Goal: Information Seeking & Learning: Learn about a topic

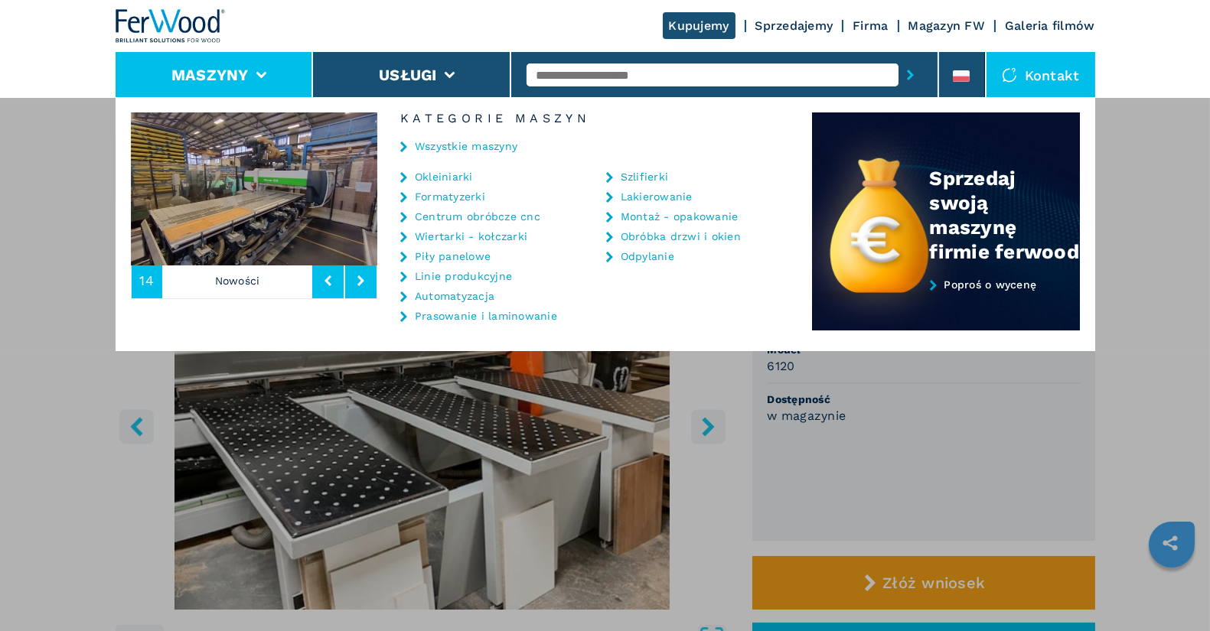
click at [483, 237] on link "Wiertarki - kołczarki" at bounding box center [471, 236] width 112 height 11
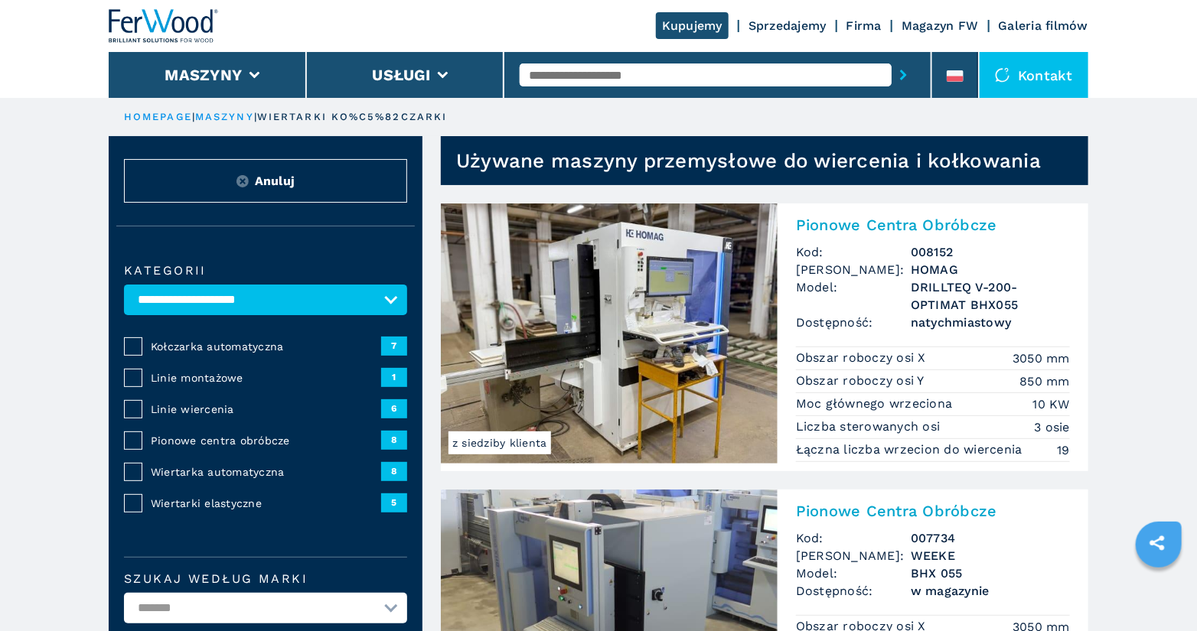
click at [218, 440] on span "Pionowe centra obróbcze" at bounding box center [266, 440] width 230 height 15
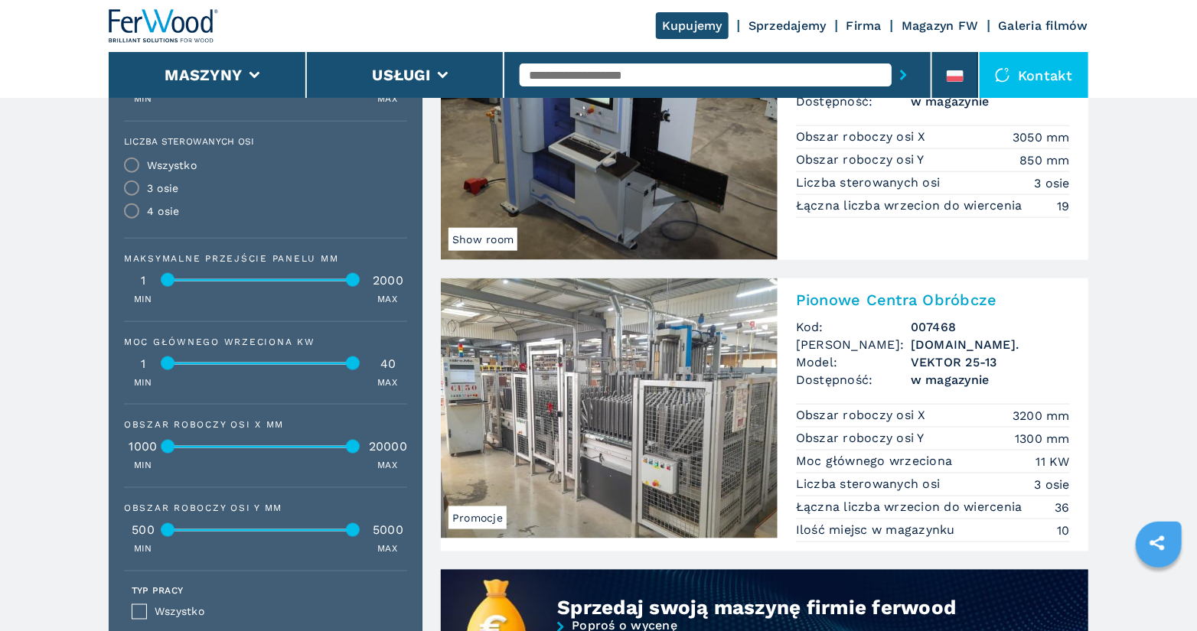
scroll to position [767, 0]
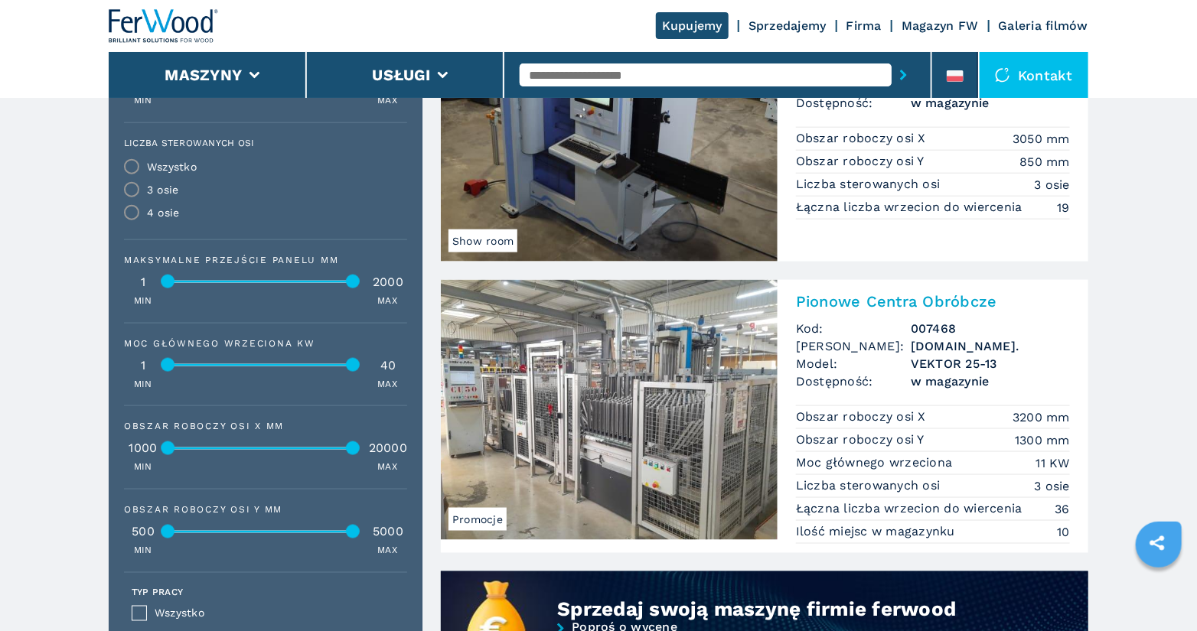
click at [621, 67] on input "text" at bounding box center [706, 75] width 372 height 23
click at [891, 57] on button "submit-button" at bounding box center [903, 74] width 24 height 35
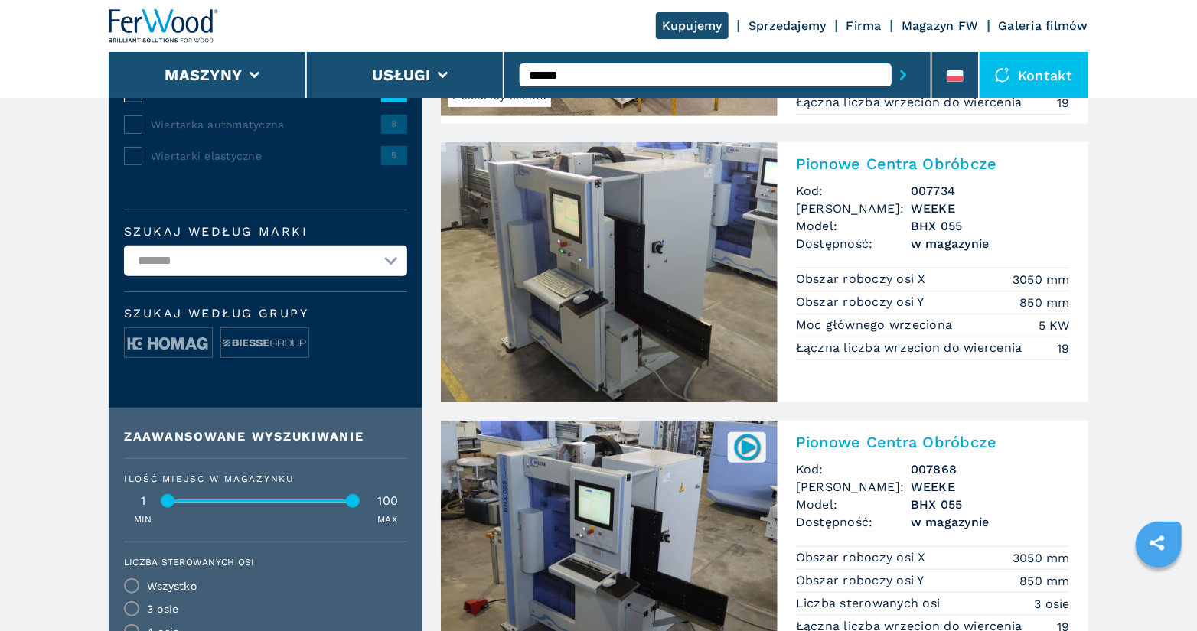
scroll to position [355, 0]
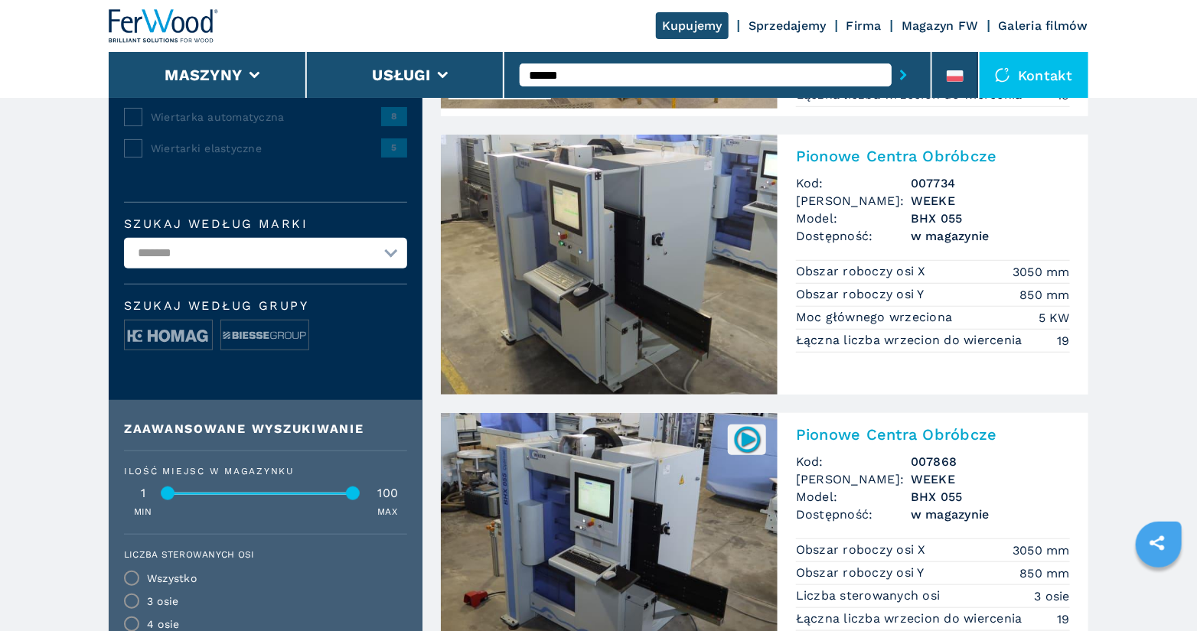
click at [598, 80] on input "******" at bounding box center [706, 75] width 372 height 23
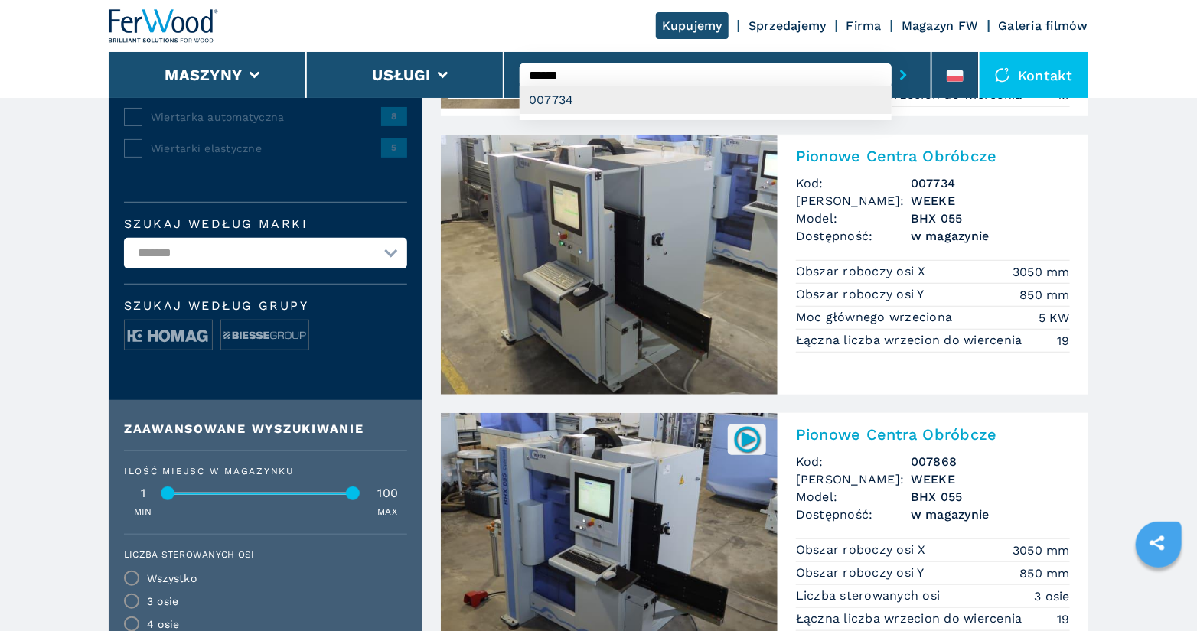
type input "******"
click at [615, 105] on div "007734" at bounding box center [706, 100] width 372 height 28
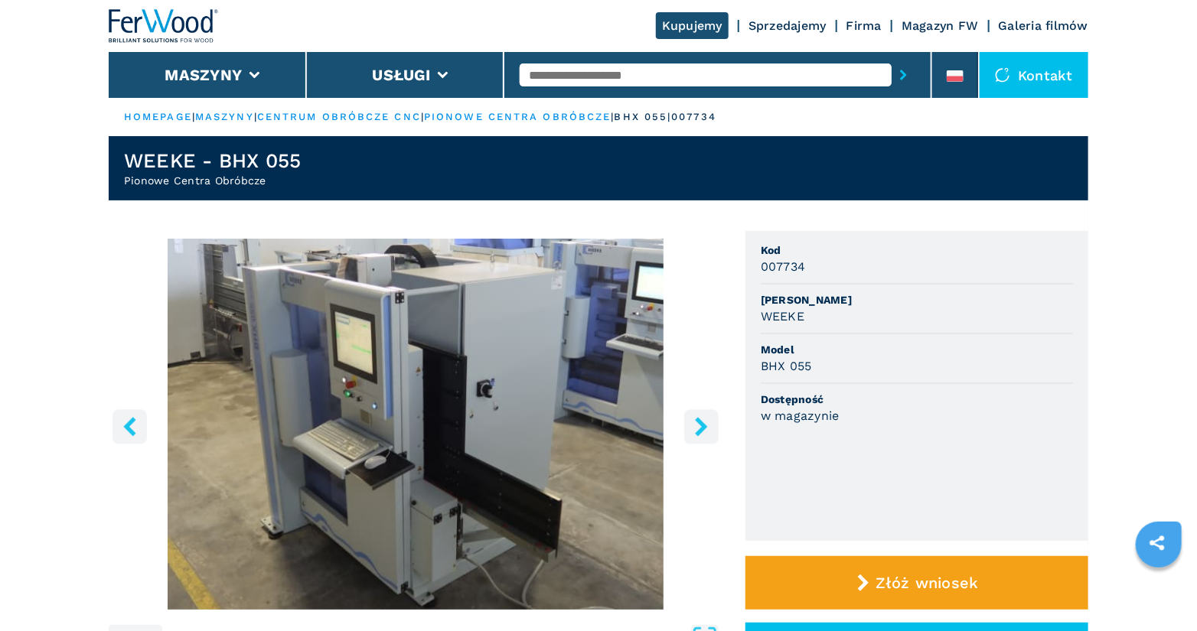
click at [572, 72] on input "text" at bounding box center [706, 75] width 372 height 23
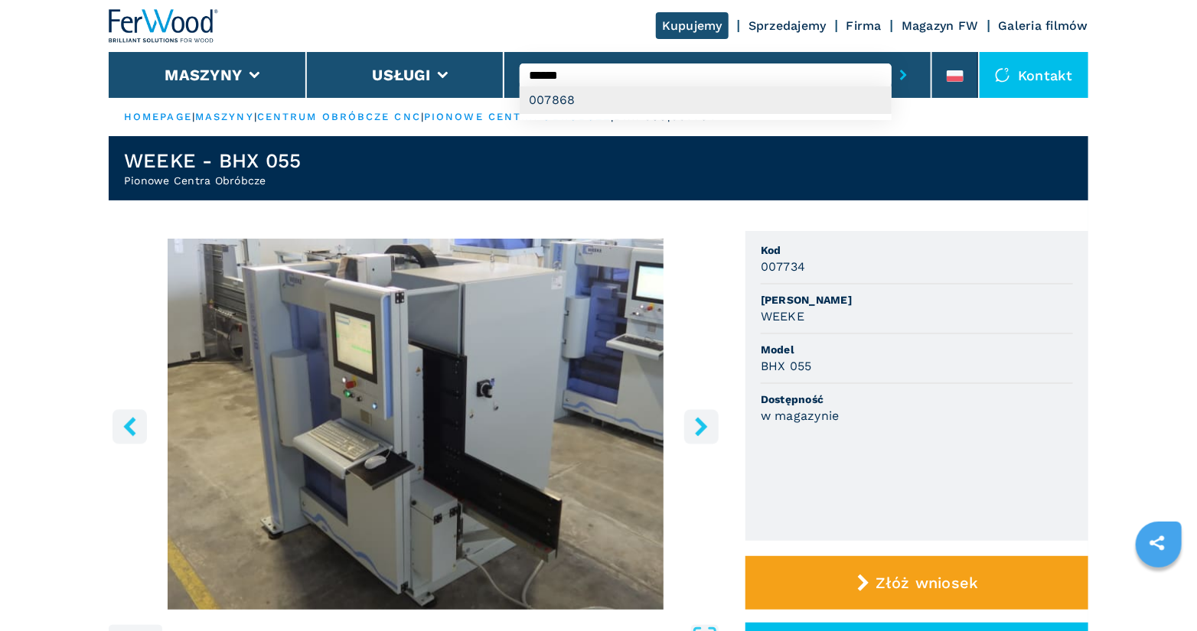
type input "******"
click at [583, 96] on div "007868" at bounding box center [706, 100] width 372 height 28
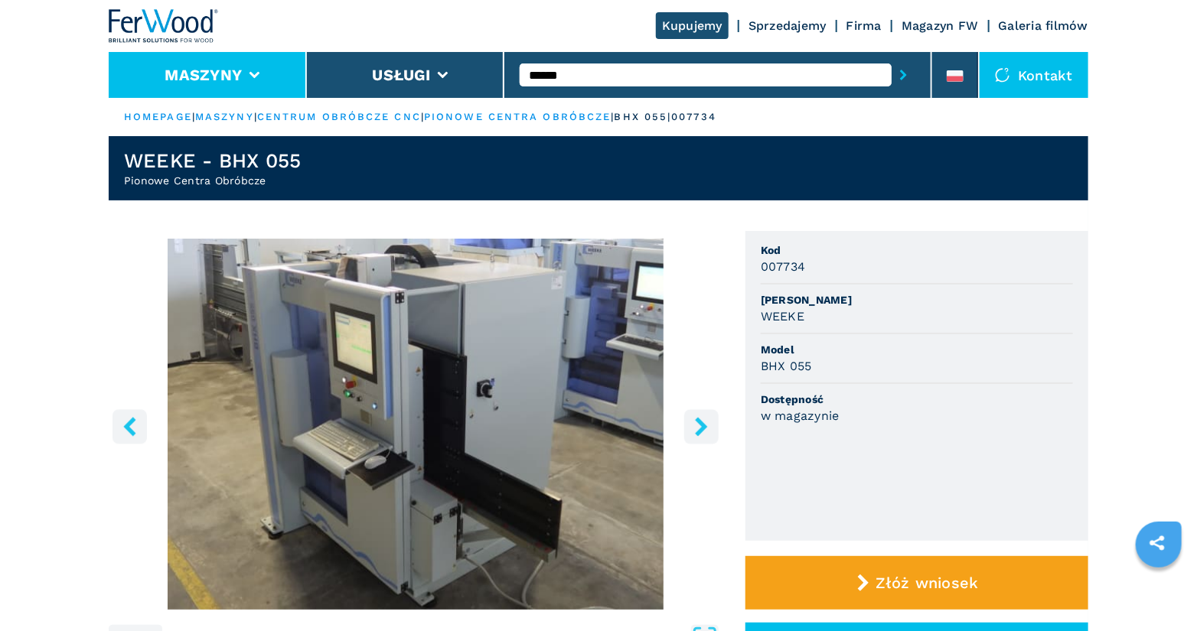
click at [258, 78] on li "Maszyny" at bounding box center [208, 75] width 198 height 46
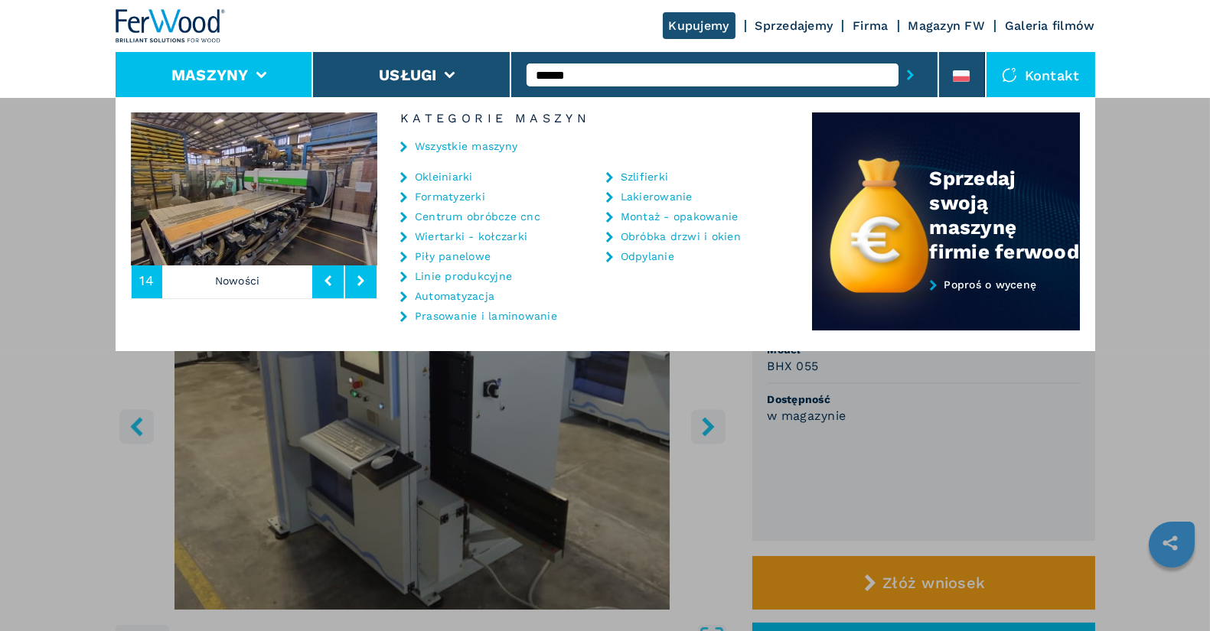
click at [506, 213] on link "Centrum obróbcze cnc" at bounding box center [477, 216] width 125 height 11
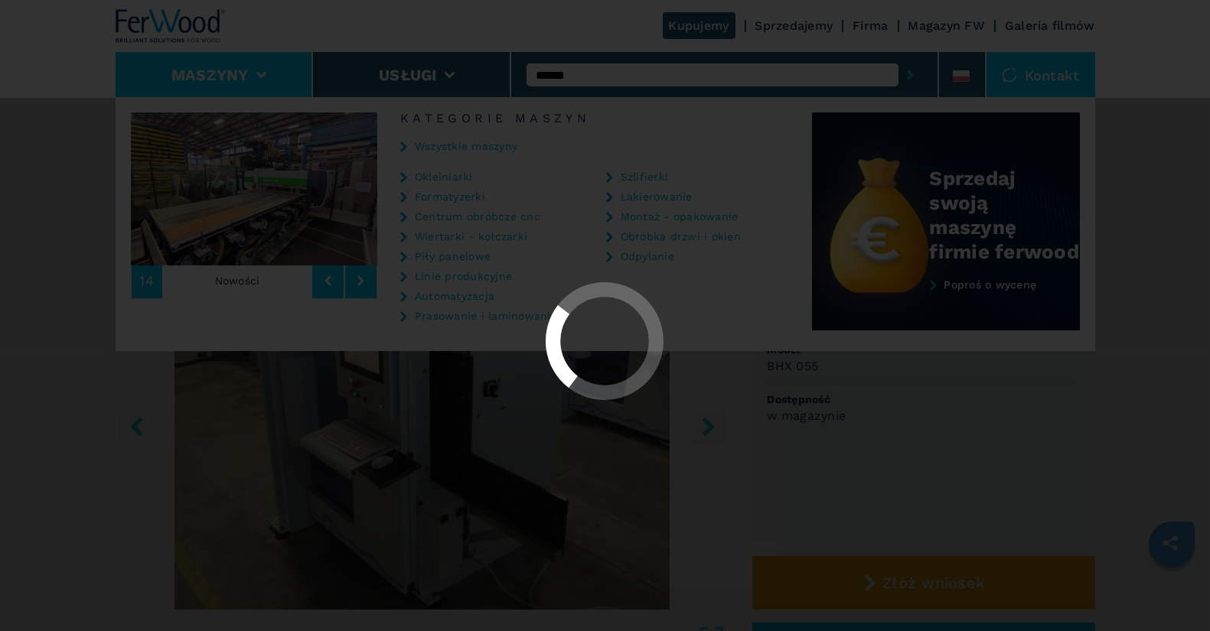
select select "**********"
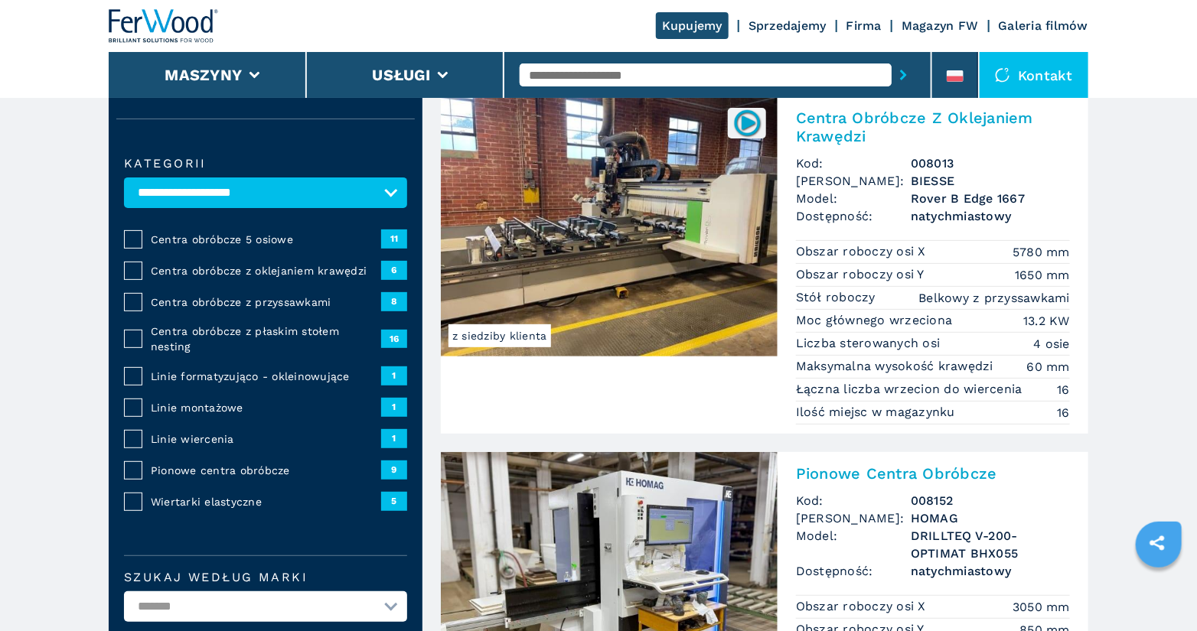
scroll to position [116, 0]
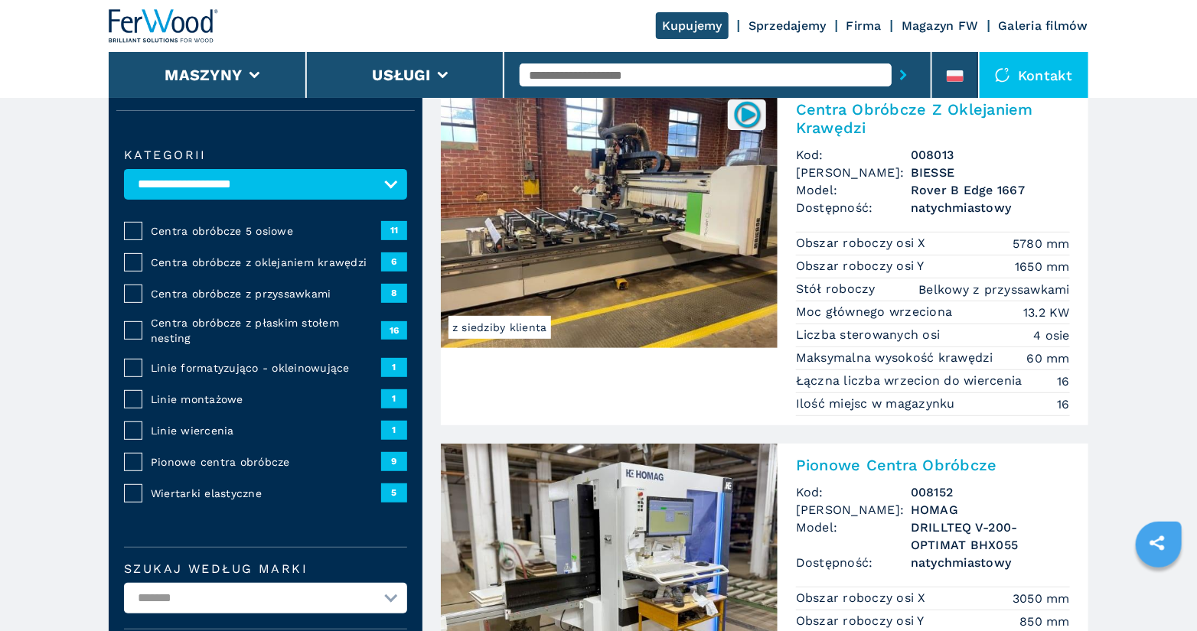
click at [256, 293] on span "Centra obróbcze z przyssawkami" at bounding box center [266, 293] width 230 height 15
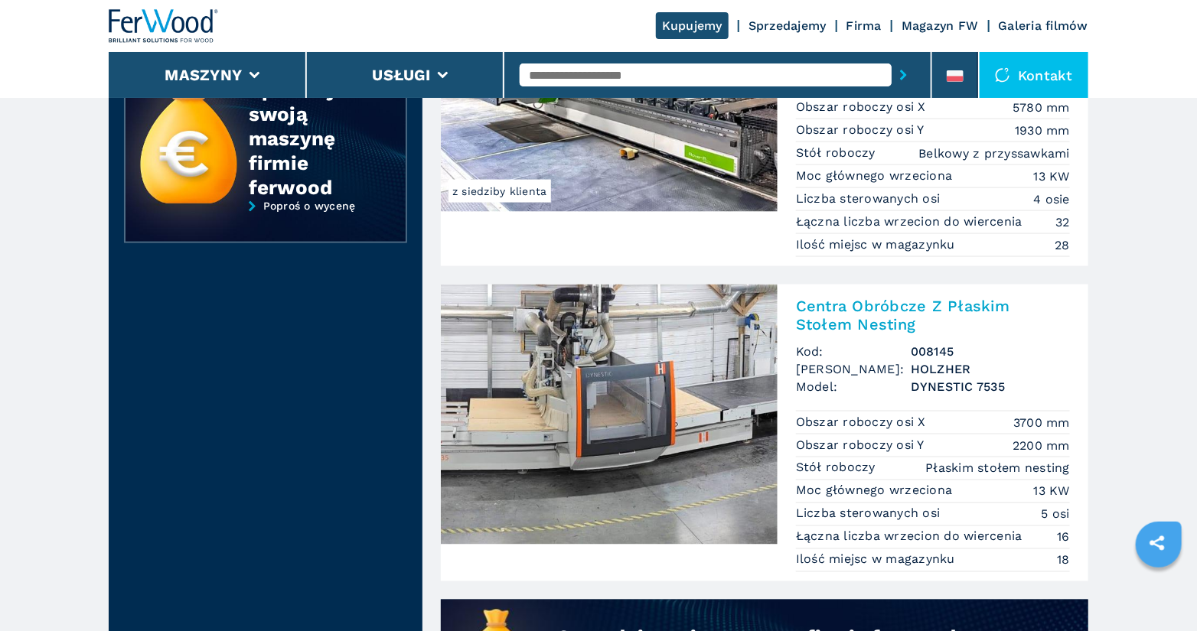
scroll to position [936, 0]
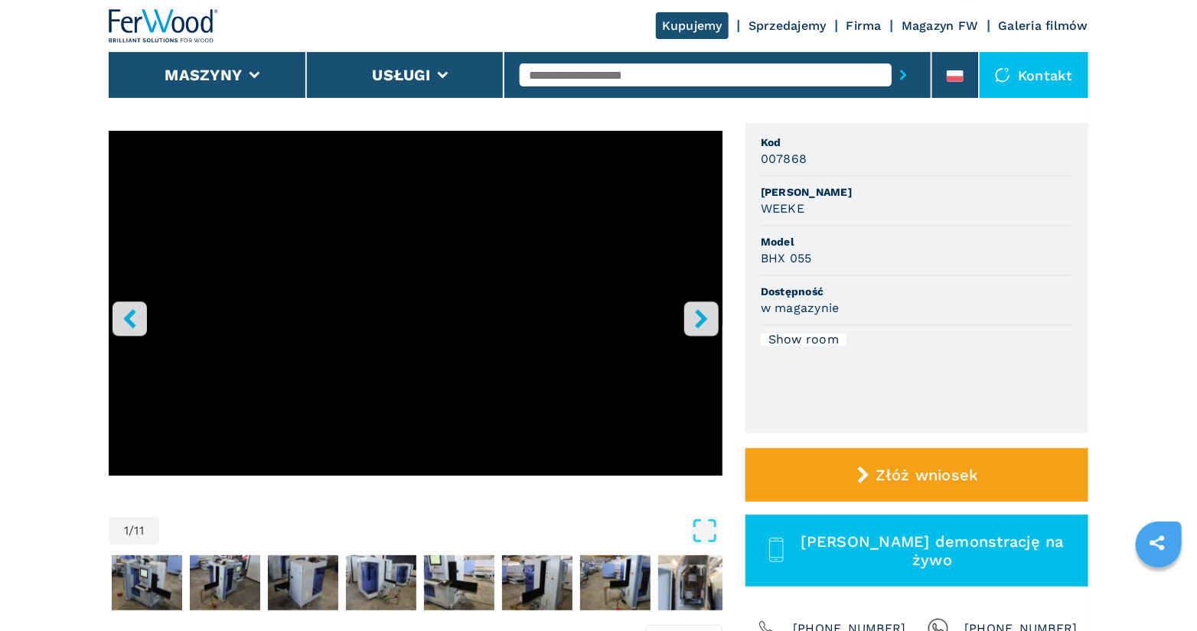
scroll to position [122, 0]
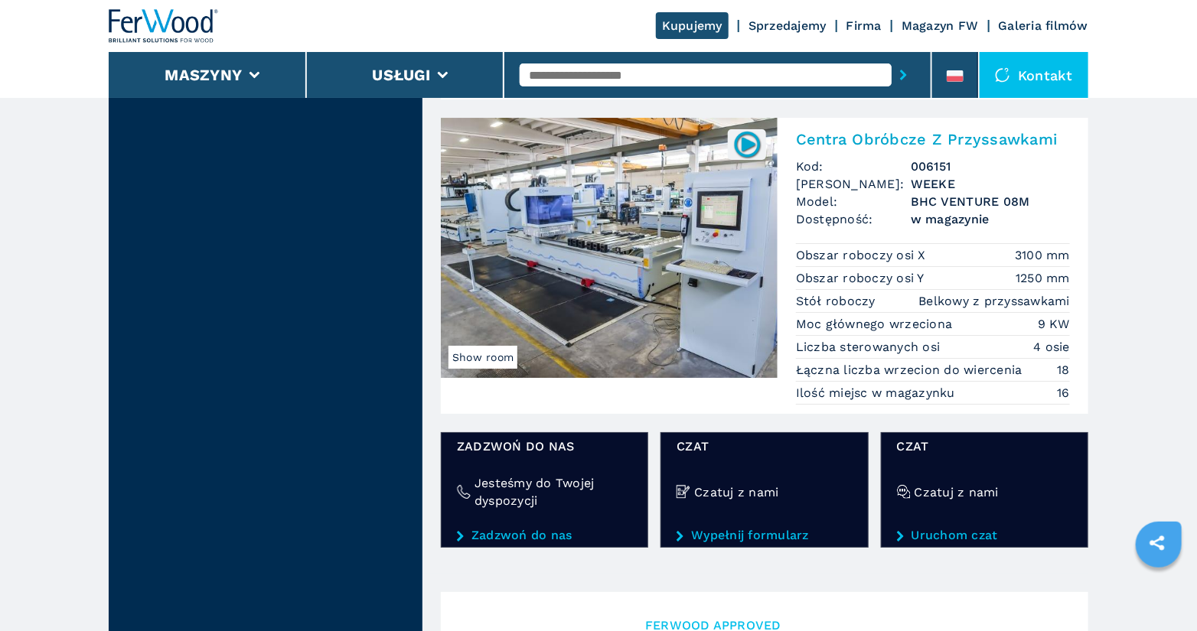
scroll to position [2273, 0]
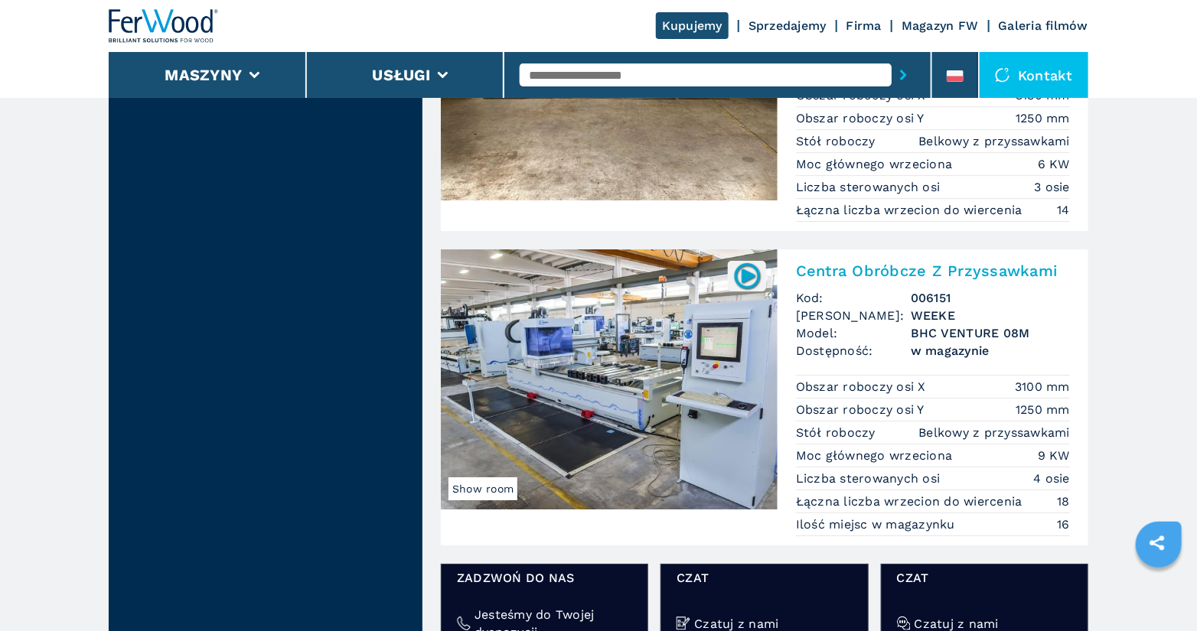
click at [890, 262] on h2 "Centra Obróbcze Z Przyssawkami" at bounding box center [933, 271] width 274 height 18
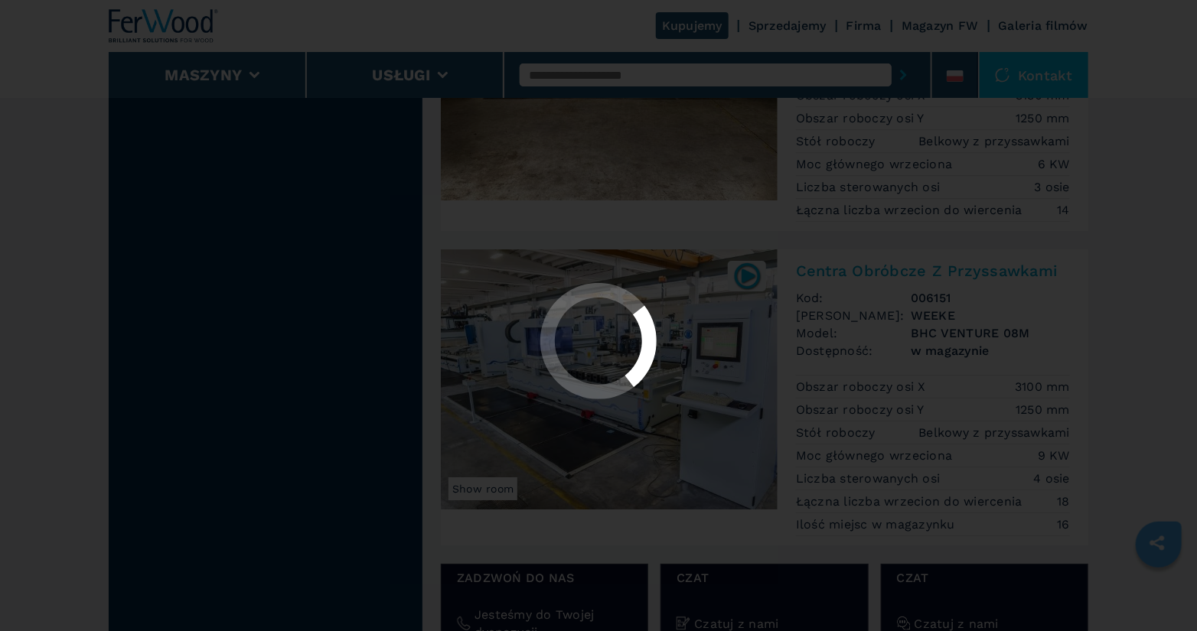
scroll to position [0, 0]
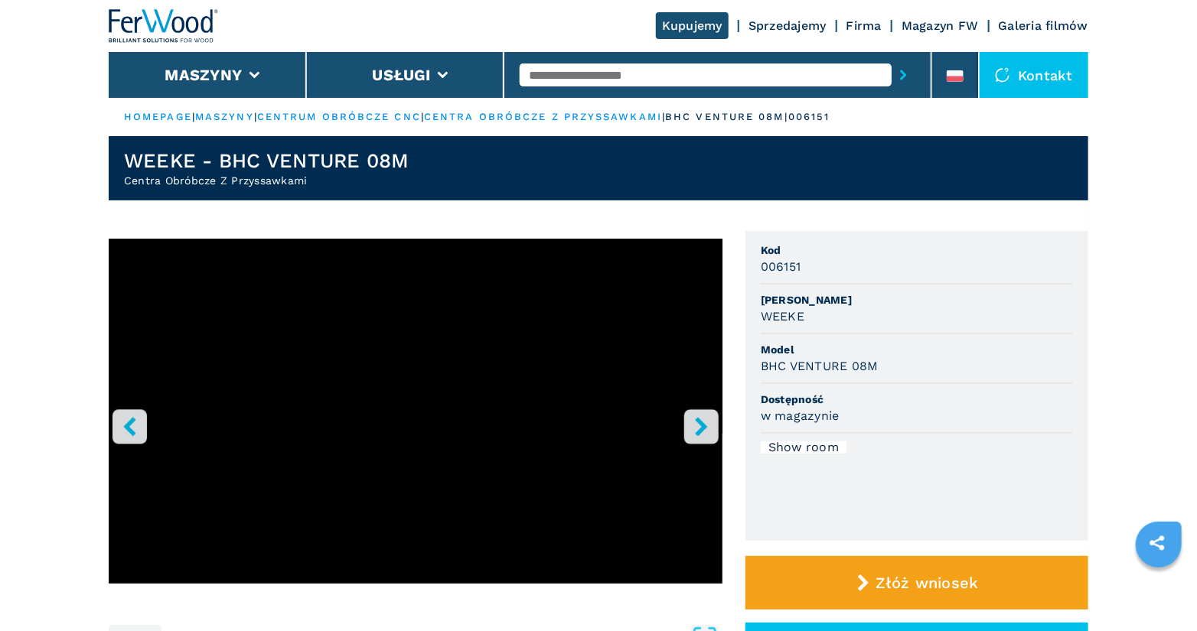
click at [696, 429] on icon "right-button" at bounding box center [701, 426] width 19 height 19
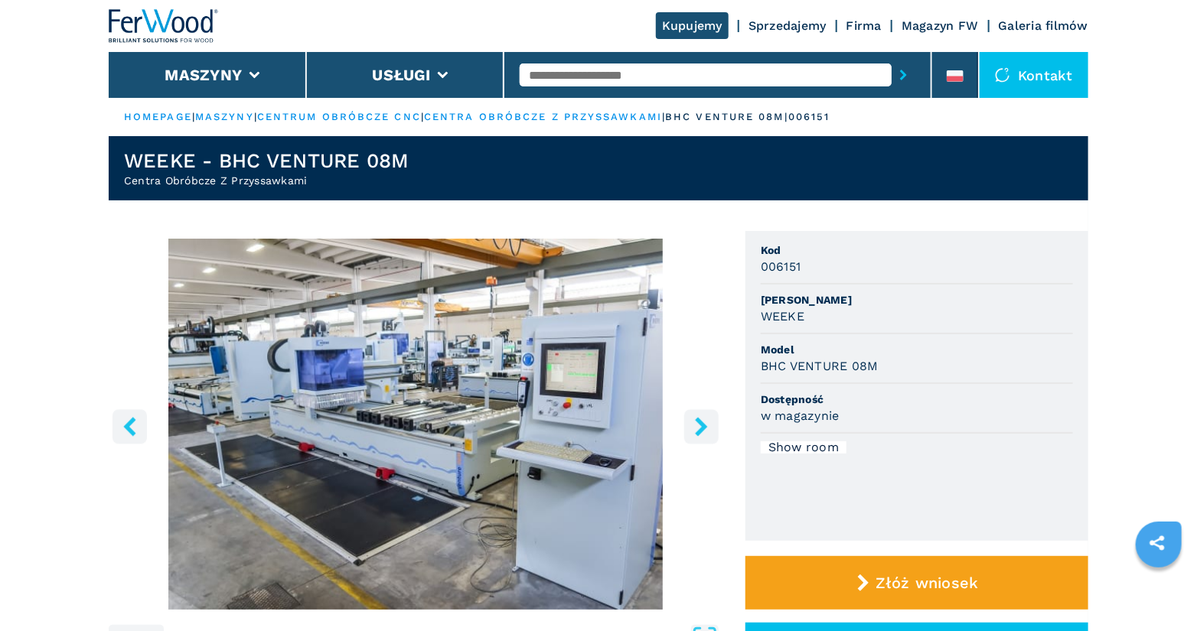
click at [696, 429] on icon "right-button" at bounding box center [701, 426] width 19 height 19
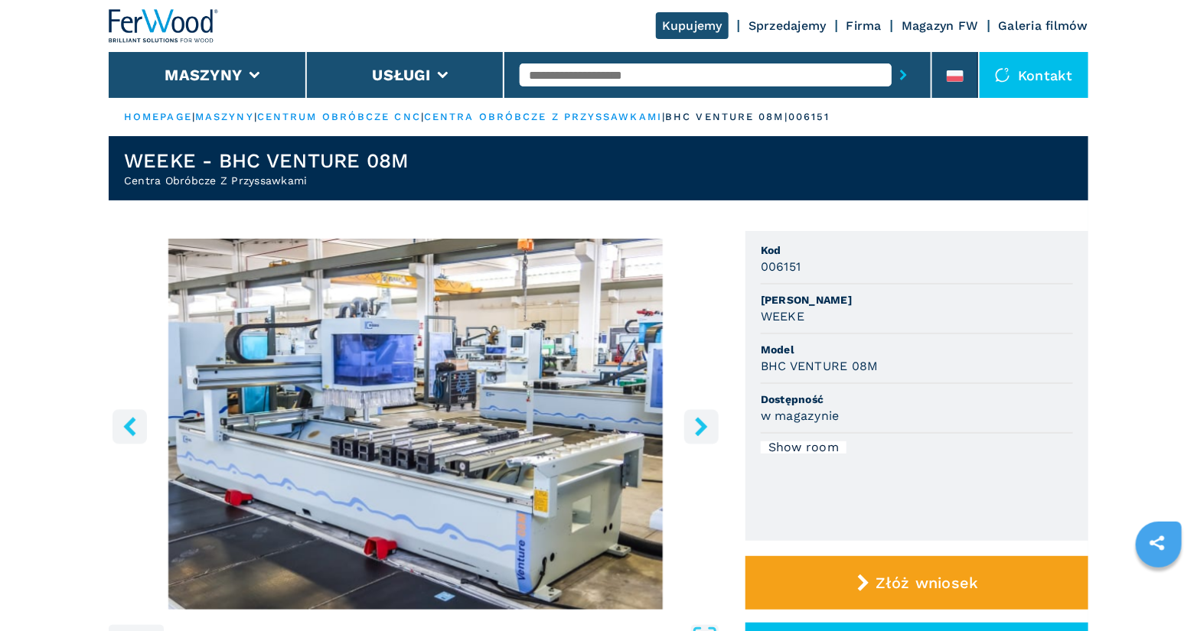
click at [696, 429] on icon "right-button" at bounding box center [701, 426] width 19 height 19
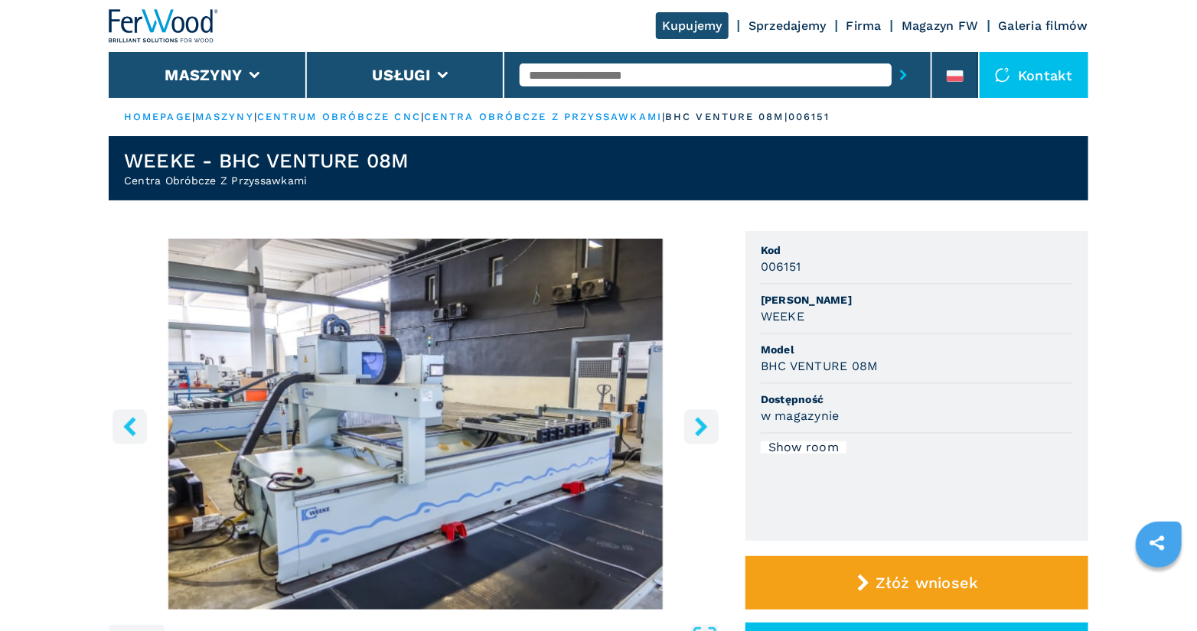
click at [696, 429] on icon "right-button" at bounding box center [701, 426] width 19 height 19
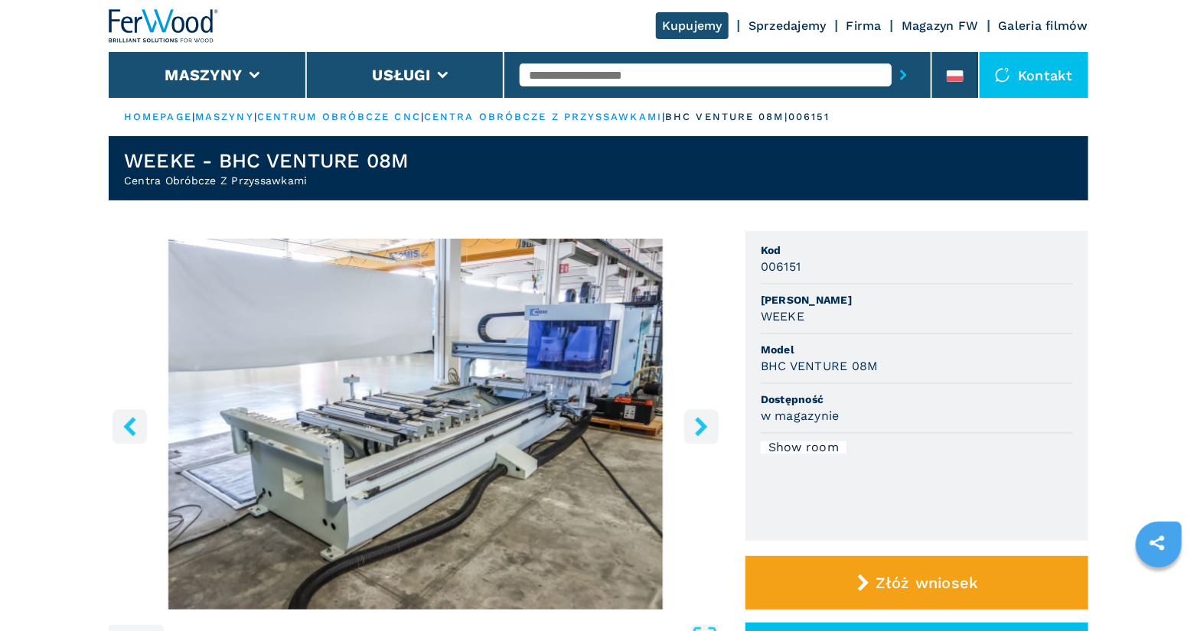
click at [696, 429] on icon "right-button" at bounding box center [701, 426] width 19 height 19
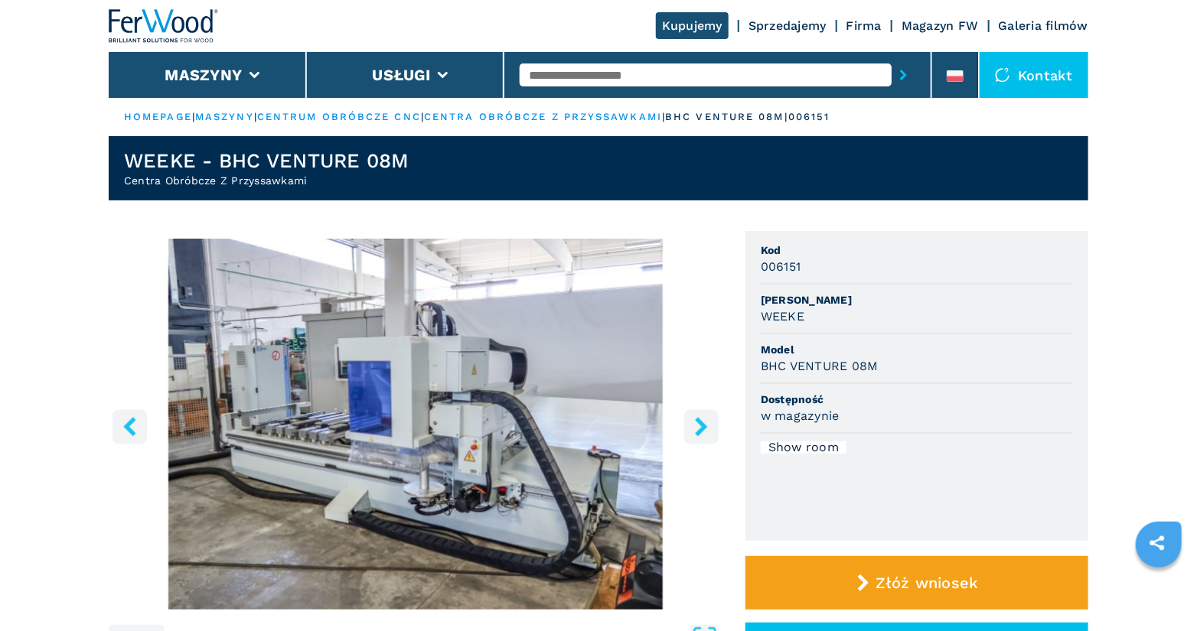
click at [696, 429] on icon "right-button" at bounding box center [701, 426] width 19 height 19
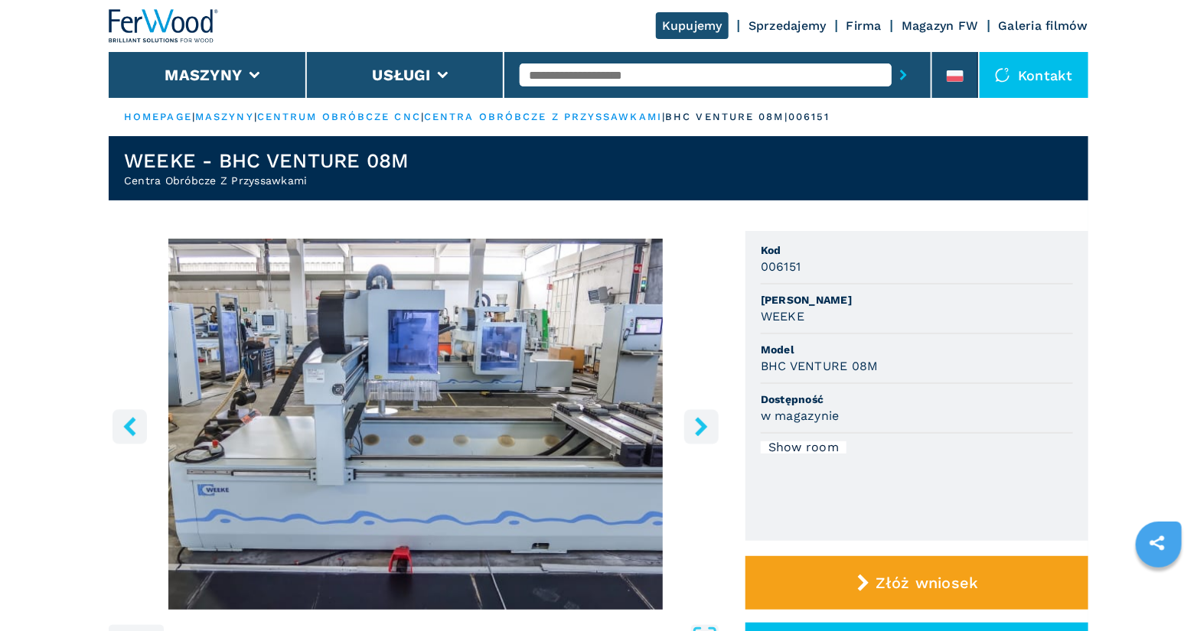
click at [696, 429] on icon "right-button" at bounding box center [701, 426] width 19 height 19
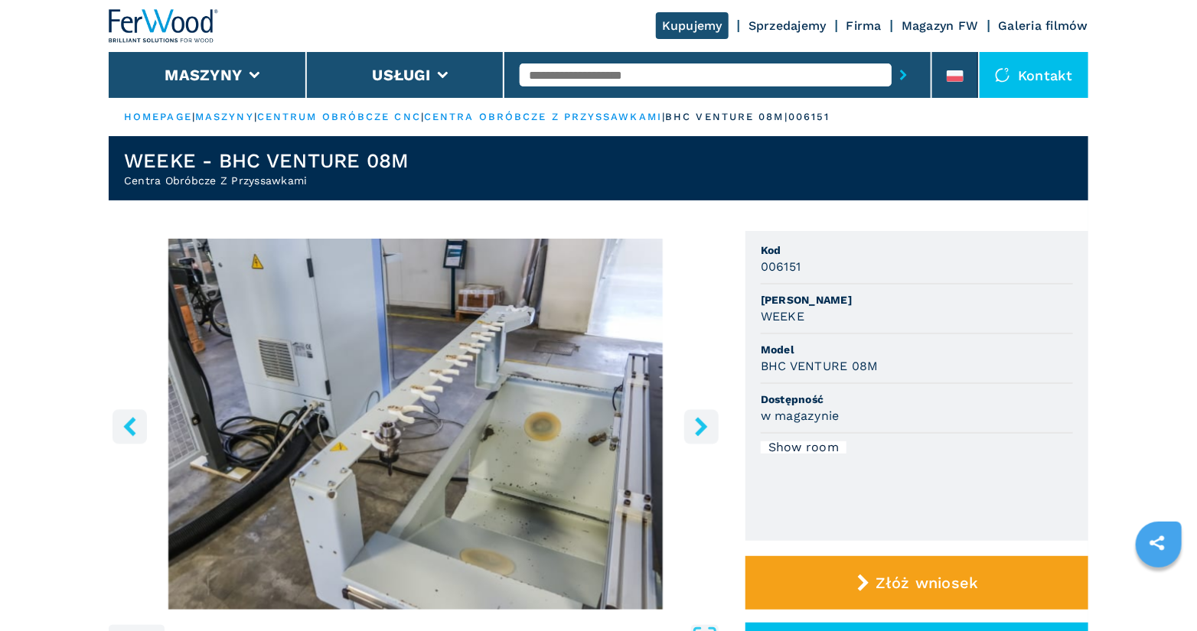
click at [696, 429] on icon "right-button" at bounding box center [701, 426] width 19 height 19
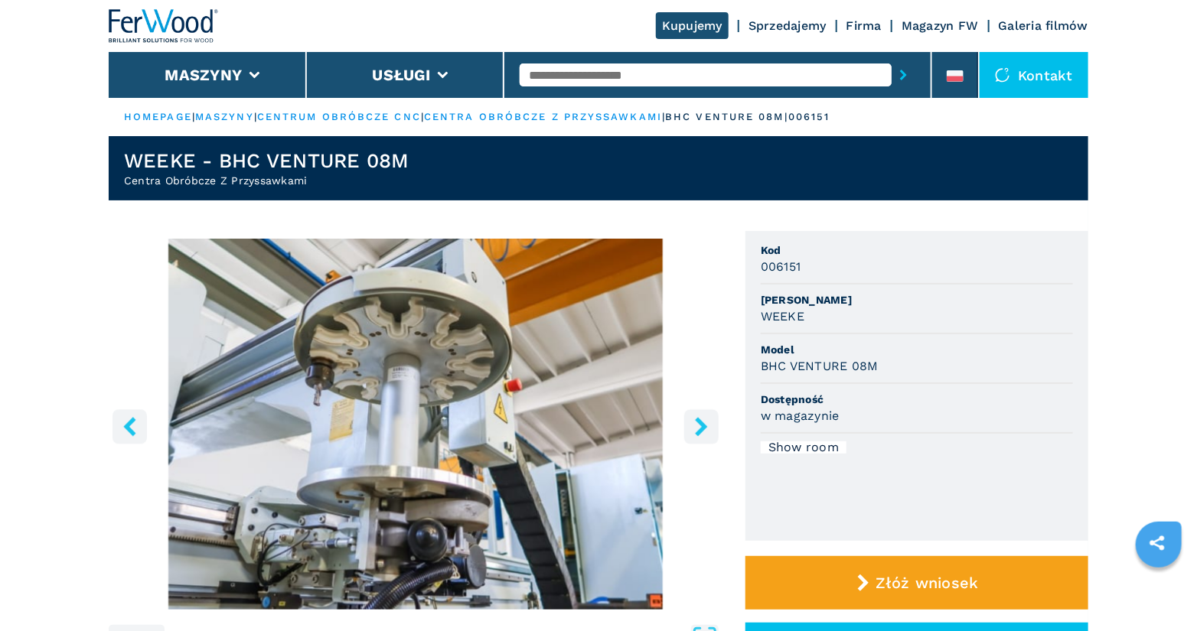
click at [696, 429] on icon "right-button" at bounding box center [701, 426] width 19 height 19
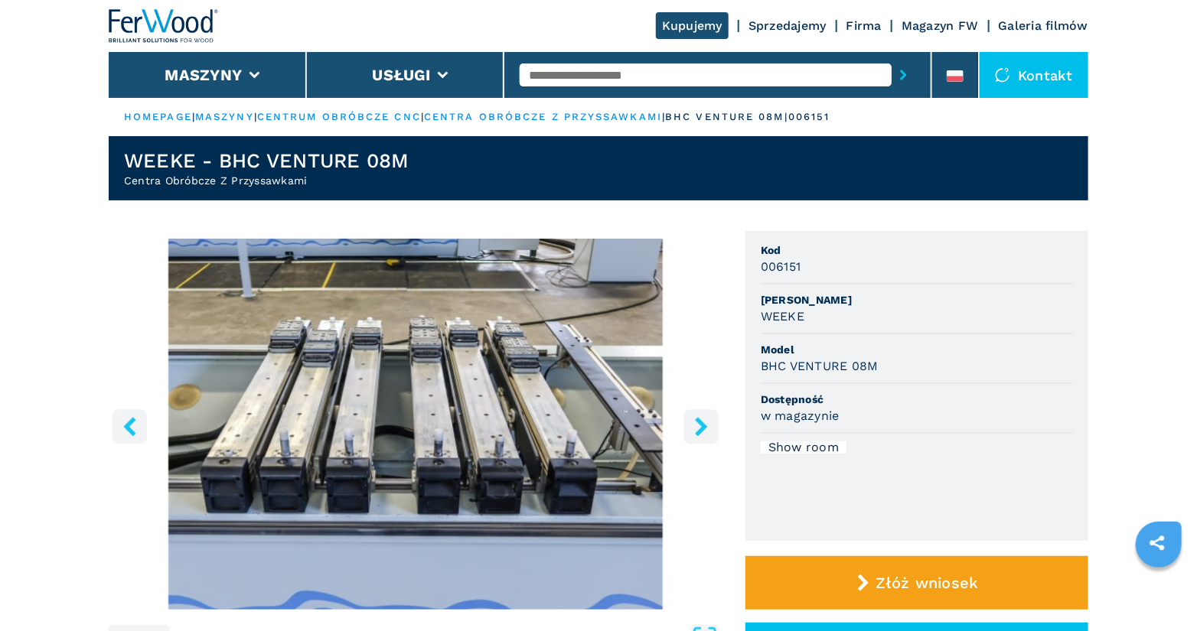
click at [696, 429] on icon "right-button" at bounding box center [701, 426] width 19 height 19
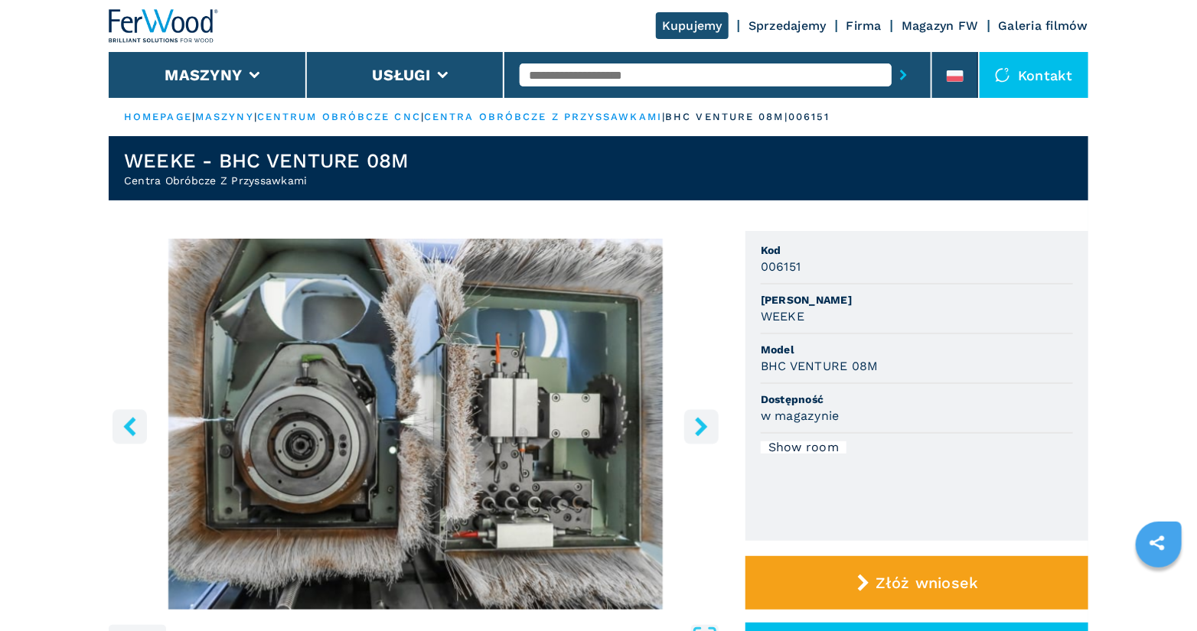
click at [696, 429] on icon "right-button" at bounding box center [701, 426] width 19 height 19
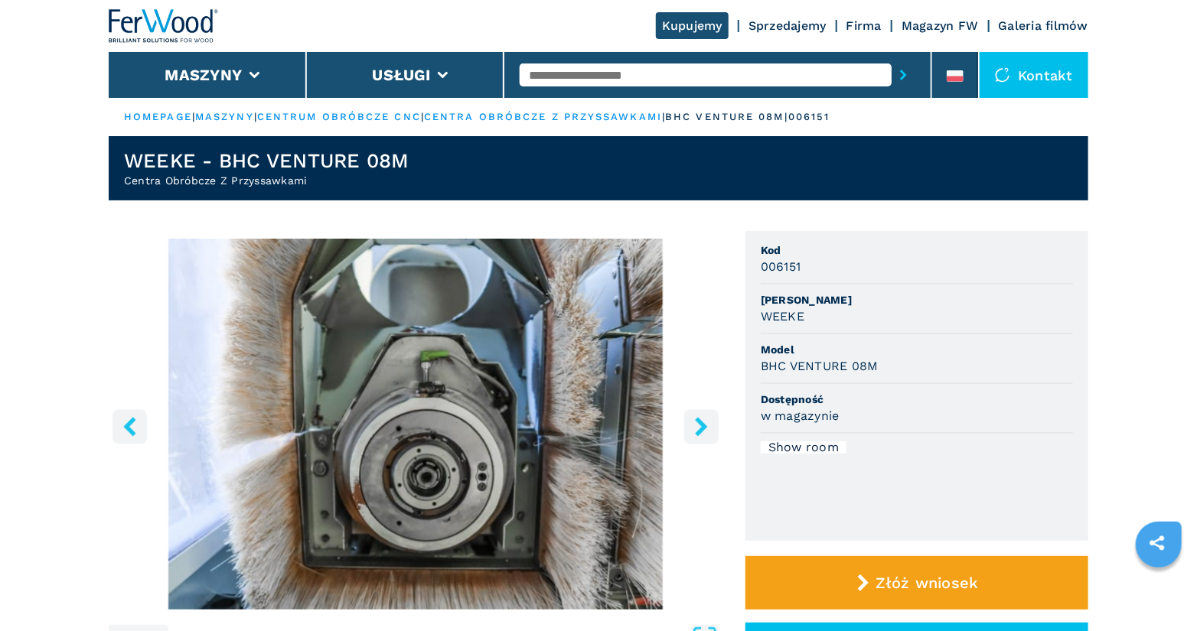
click at [696, 429] on icon "right-button" at bounding box center [701, 426] width 19 height 19
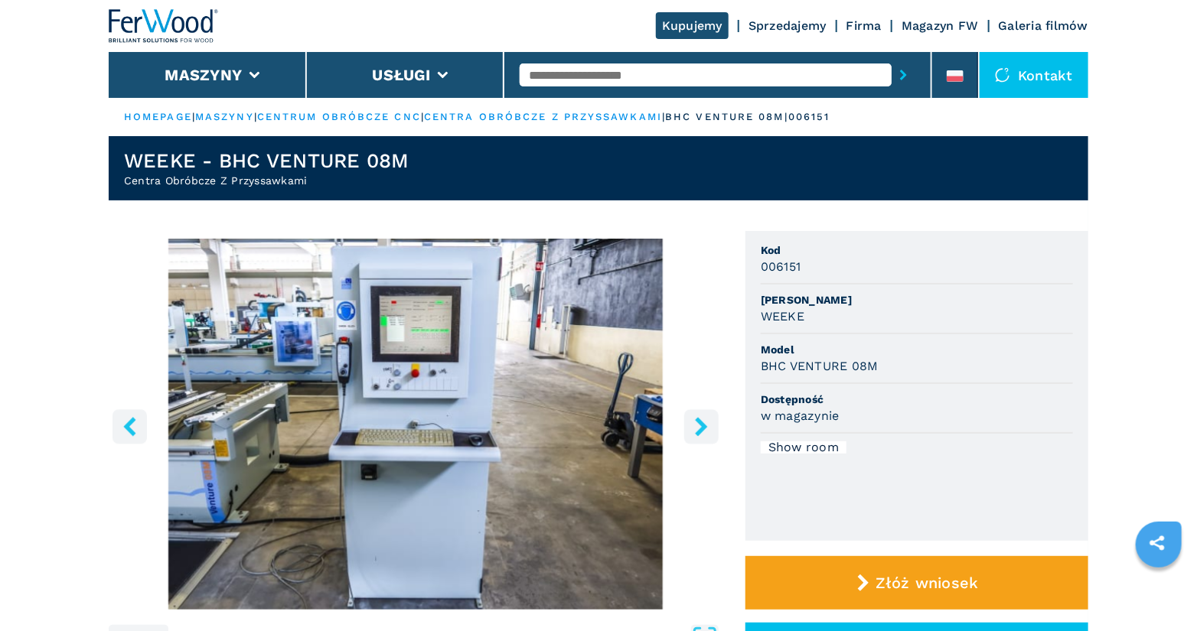
click at [696, 429] on icon "right-button" at bounding box center [701, 426] width 19 height 19
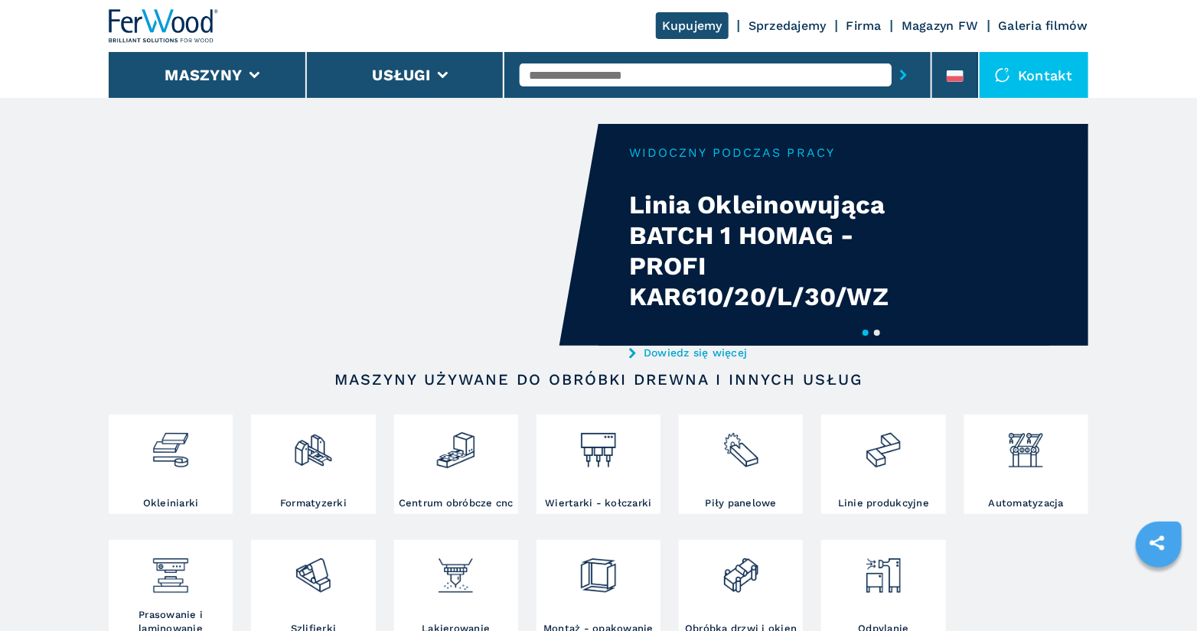
click at [578, 68] on input "text" at bounding box center [706, 75] width 372 height 23
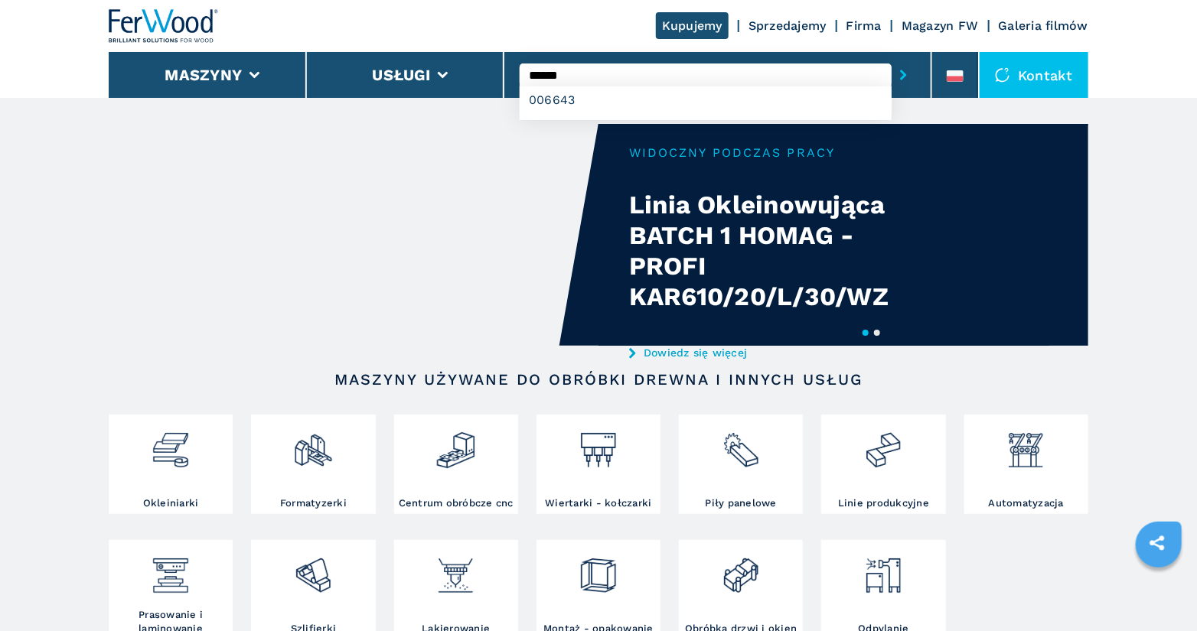
type input "******"
click at [891, 57] on button "submit-button" at bounding box center [903, 74] width 24 height 35
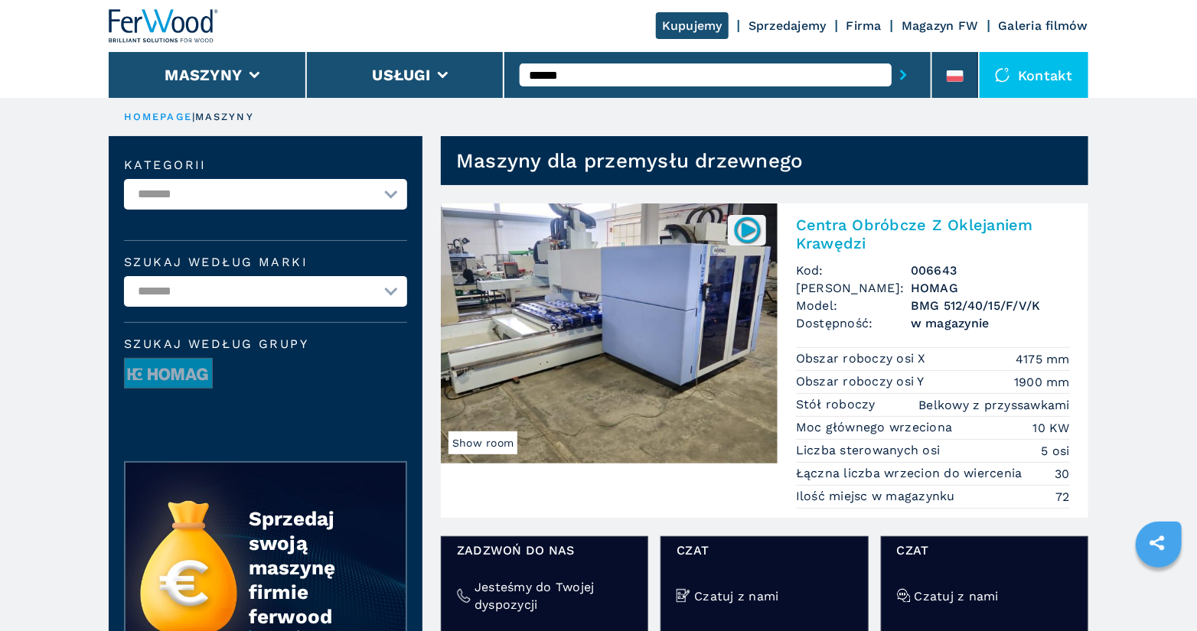
click at [923, 230] on h2 "Centra Obróbcze Z Oklejaniem Krawędzi" at bounding box center [933, 234] width 274 height 37
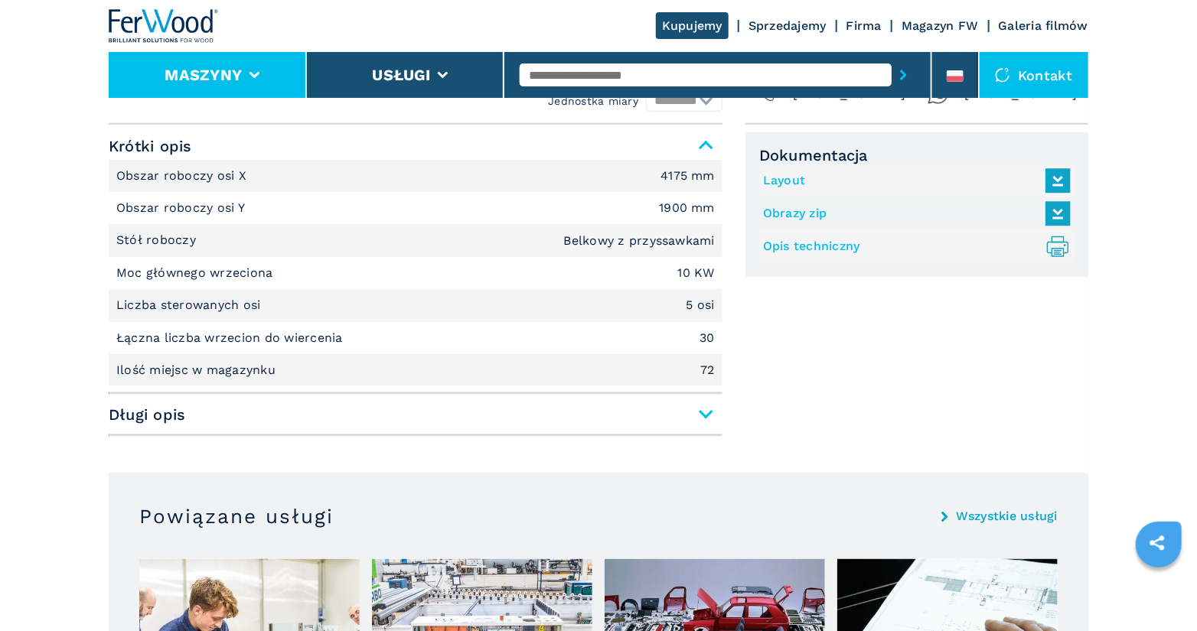
scroll to position [60, 0]
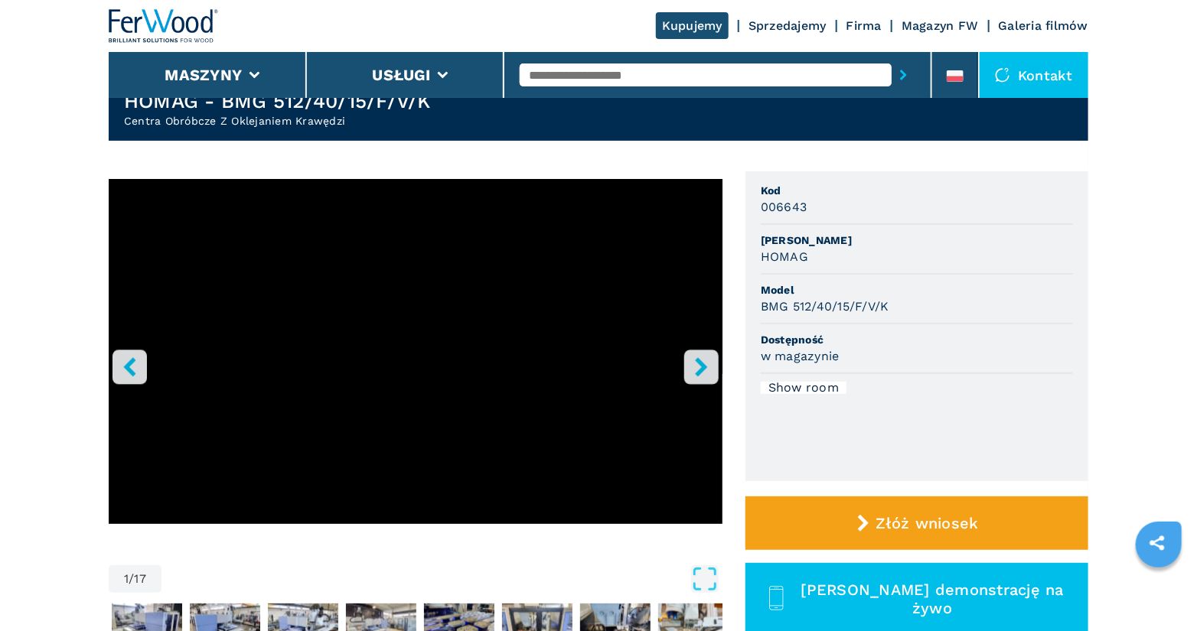
click at [172, 32] on img at bounding box center [164, 26] width 110 height 34
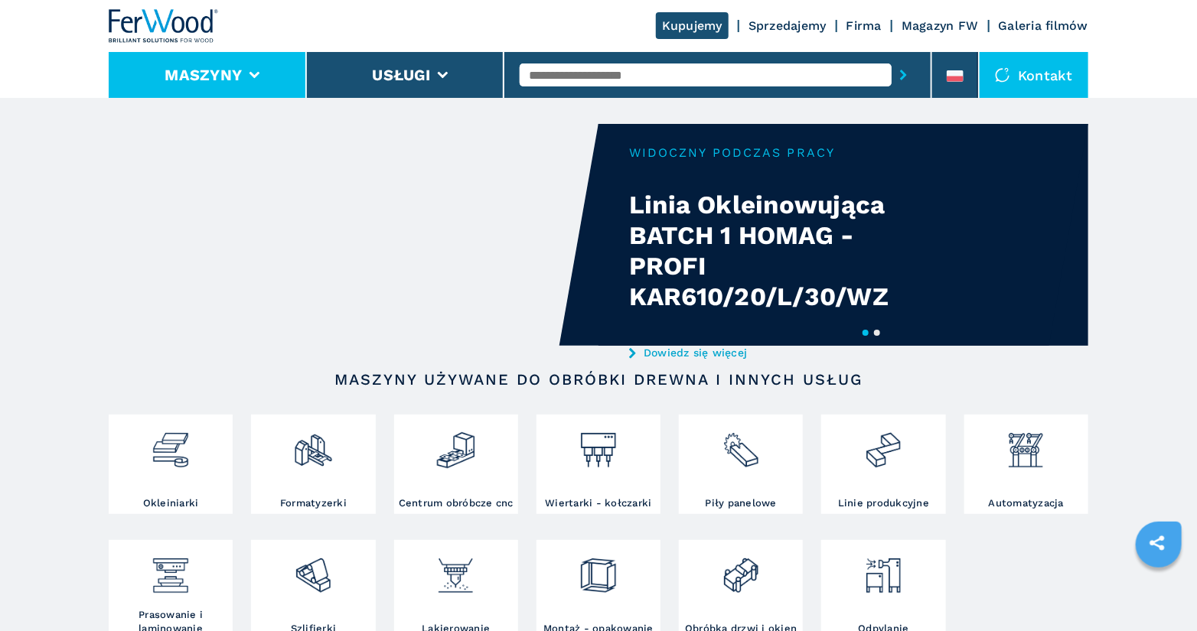
click at [233, 73] on button "Maszyny" at bounding box center [203, 75] width 77 height 18
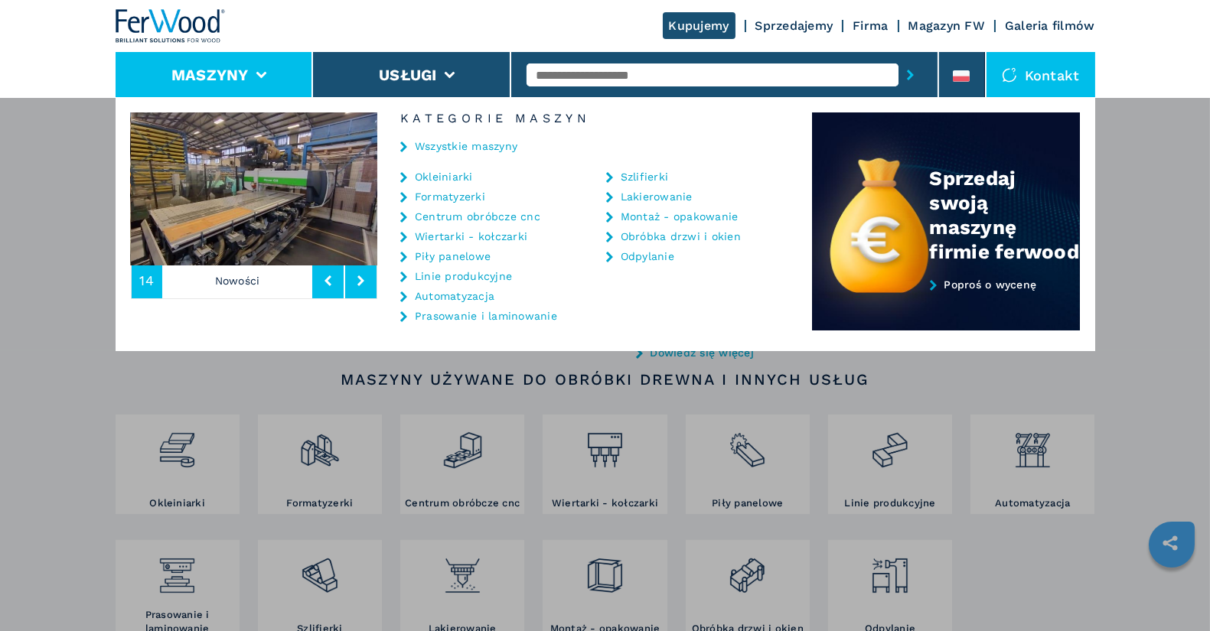
click at [496, 217] on link "Centrum obróbcze cnc" at bounding box center [477, 216] width 125 height 11
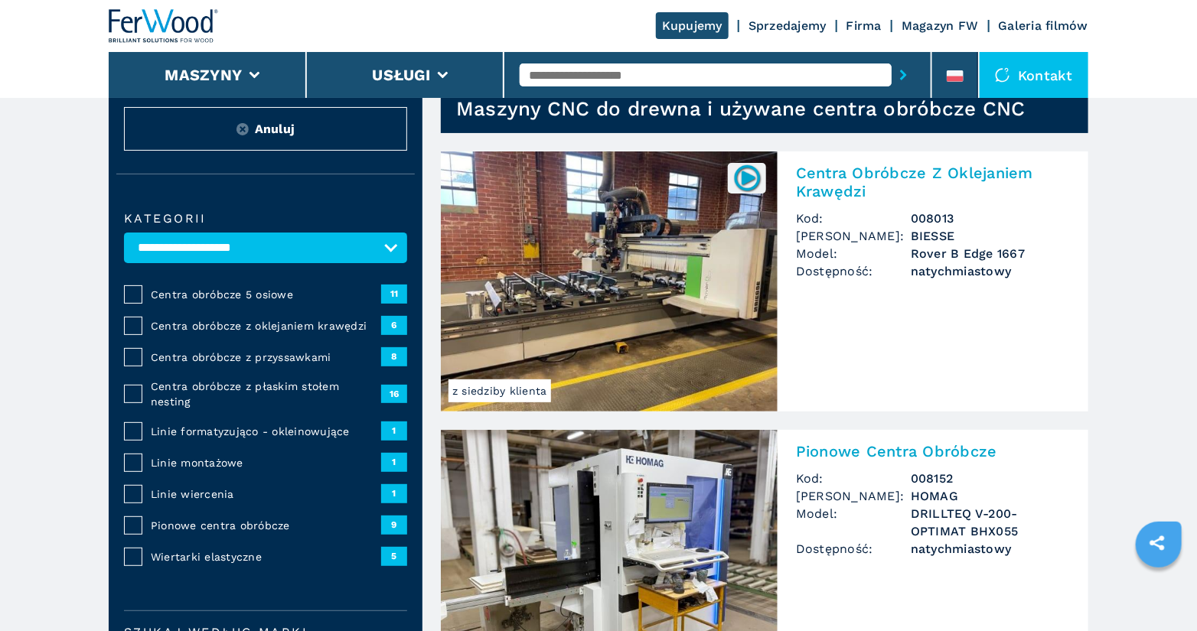
scroll to position [53, 0]
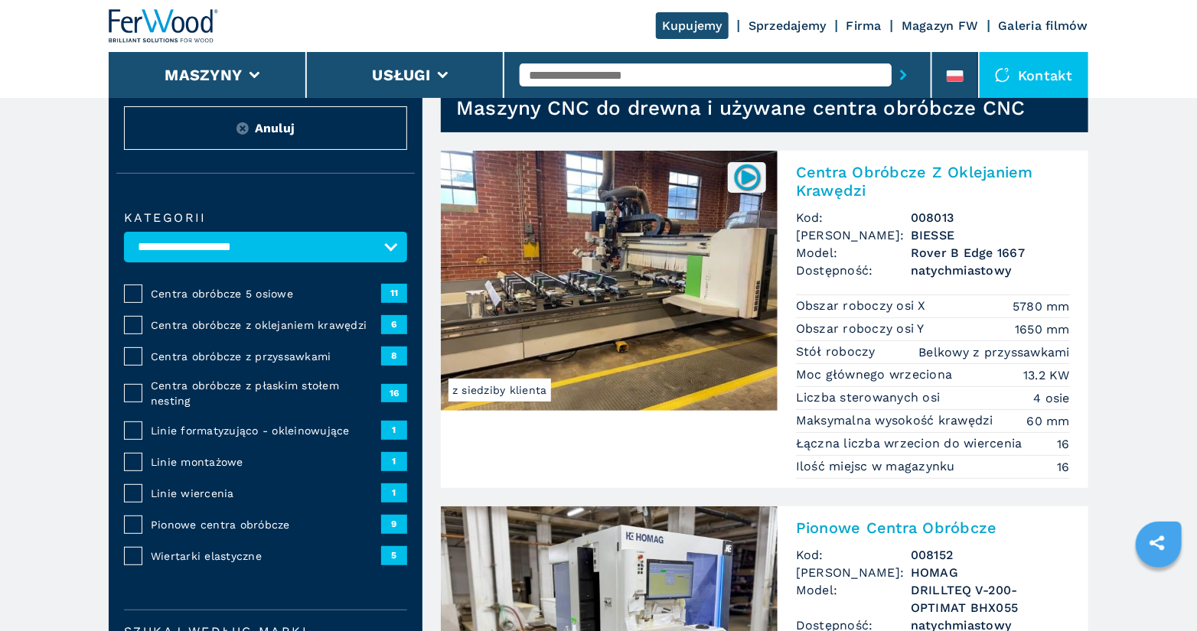
click at [256, 293] on span "Centra obróbcze 5 osiowe" at bounding box center [266, 293] width 230 height 15
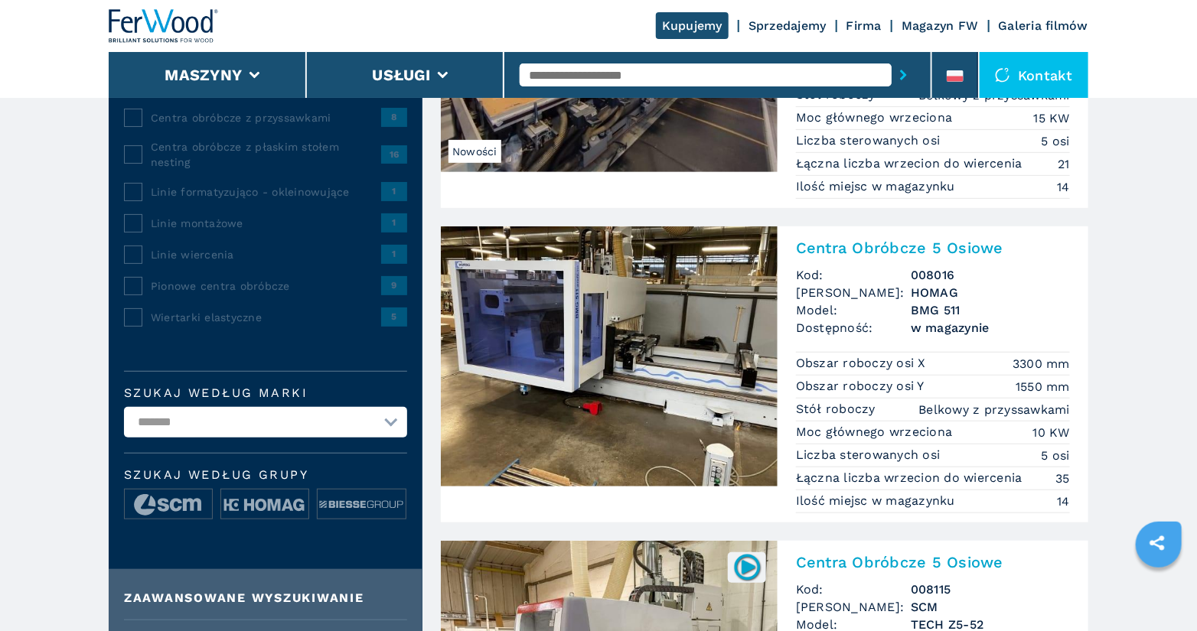
scroll to position [319, 0]
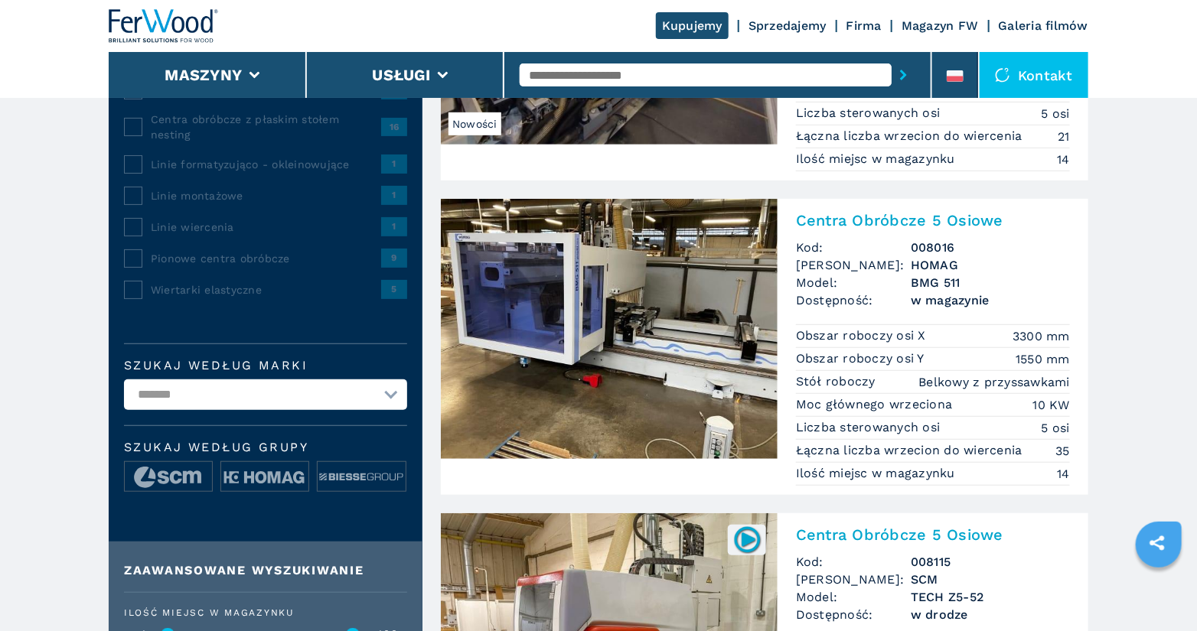
click at [913, 220] on h2 "Centra Obróbcze 5 Osiowe" at bounding box center [933, 220] width 274 height 18
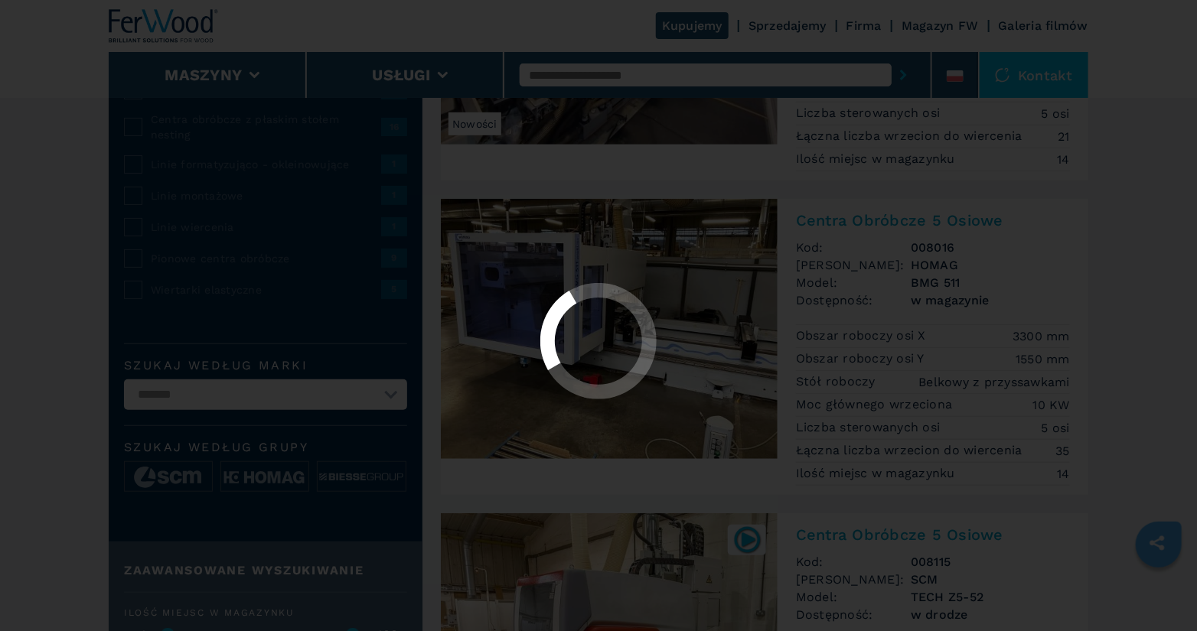
scroll to position [0, 0]
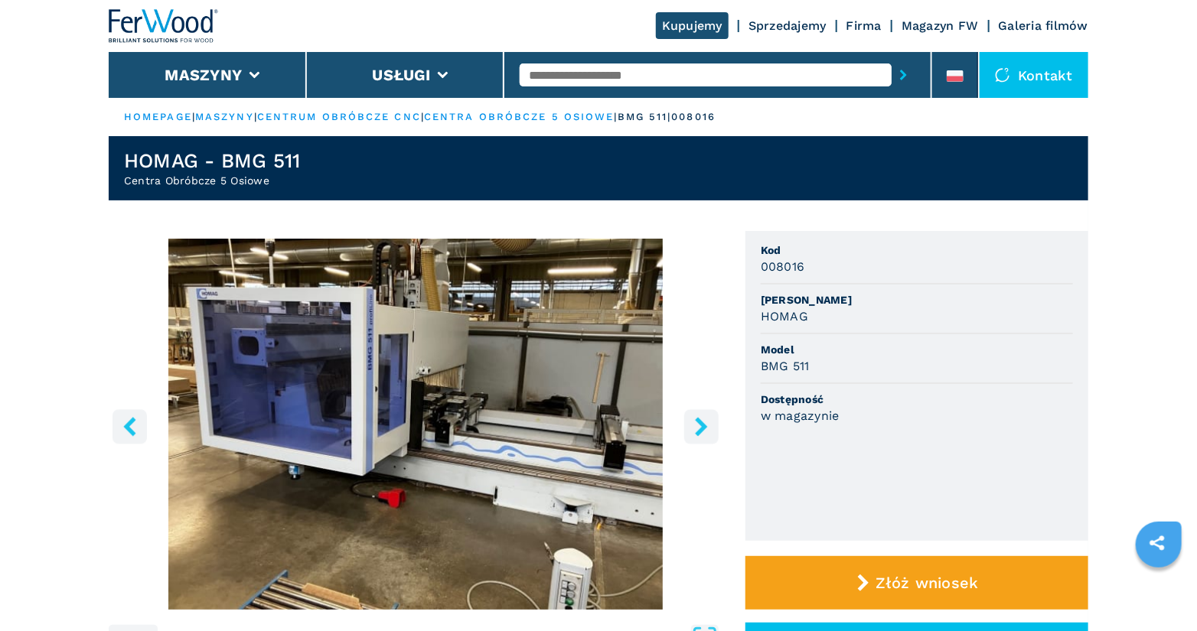
click at [695, 430] on icon "right-button" at bounding box center [701, 426] width 19 height 19
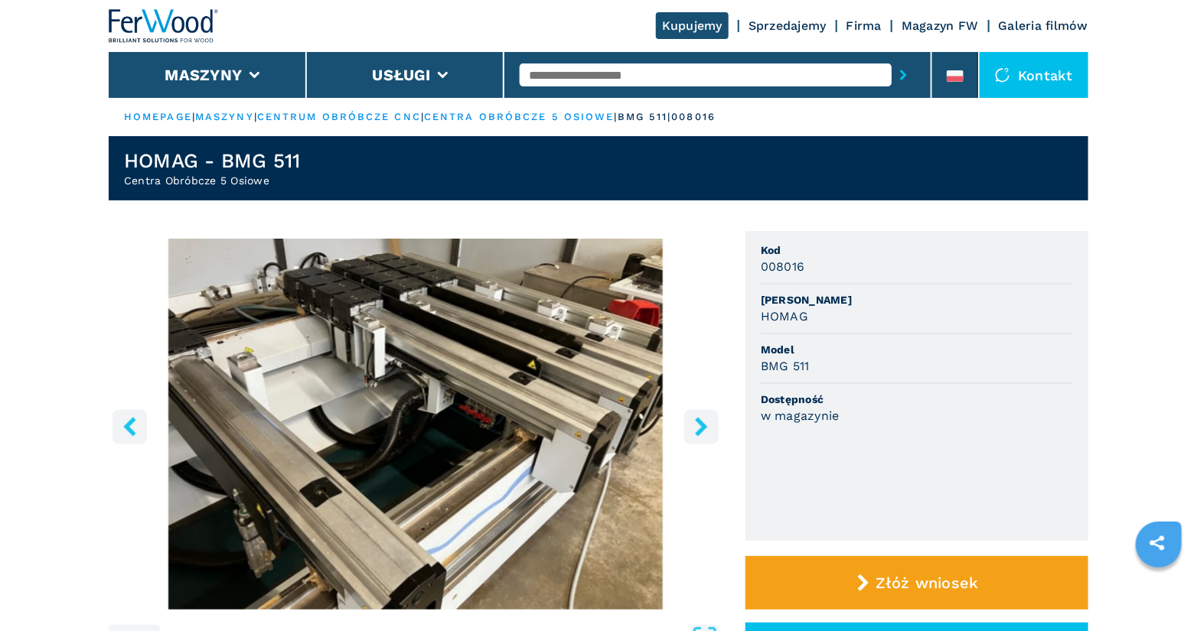
click at [695, 430] on icon "right-button" at bounding box center [701, 426] width 19 height 19
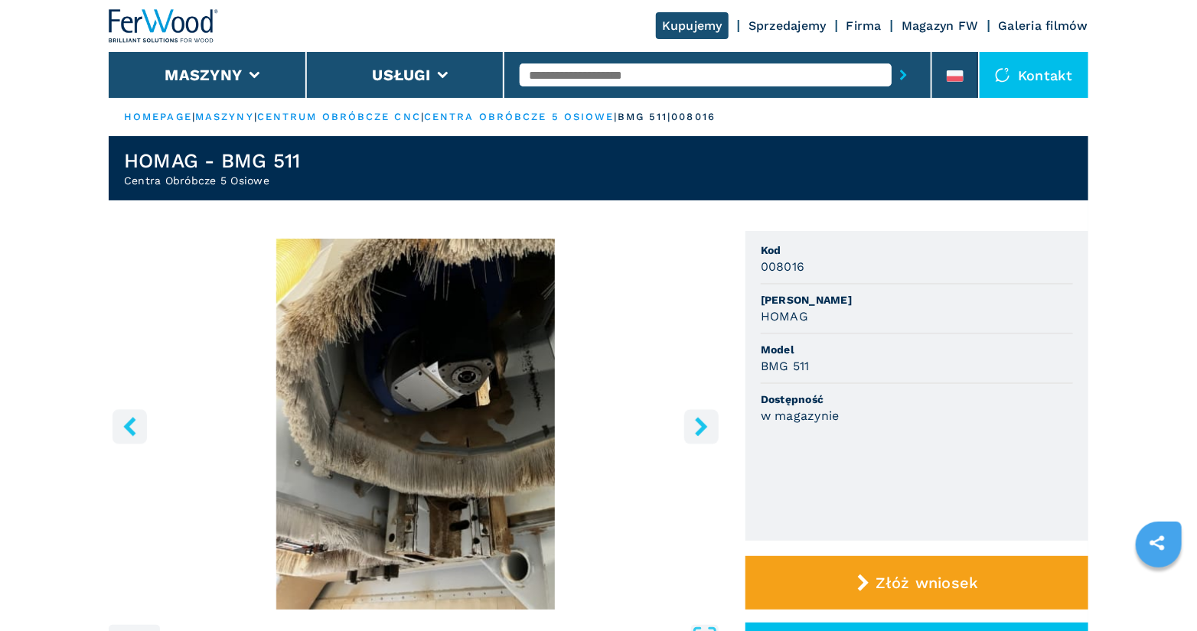
click at [695, 430] on icon "right-button" at bounding box center [701, 426] width 19 height 19
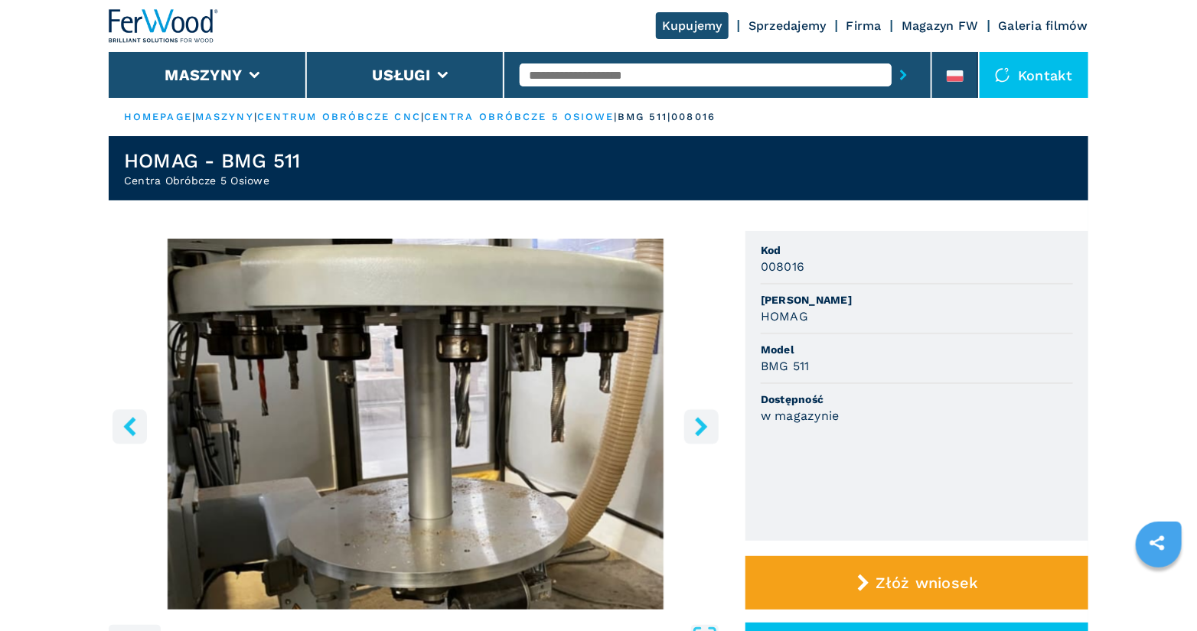
click at [695, 430] on icon "right-button" at bounding box center [701, 426] width 19 height 19
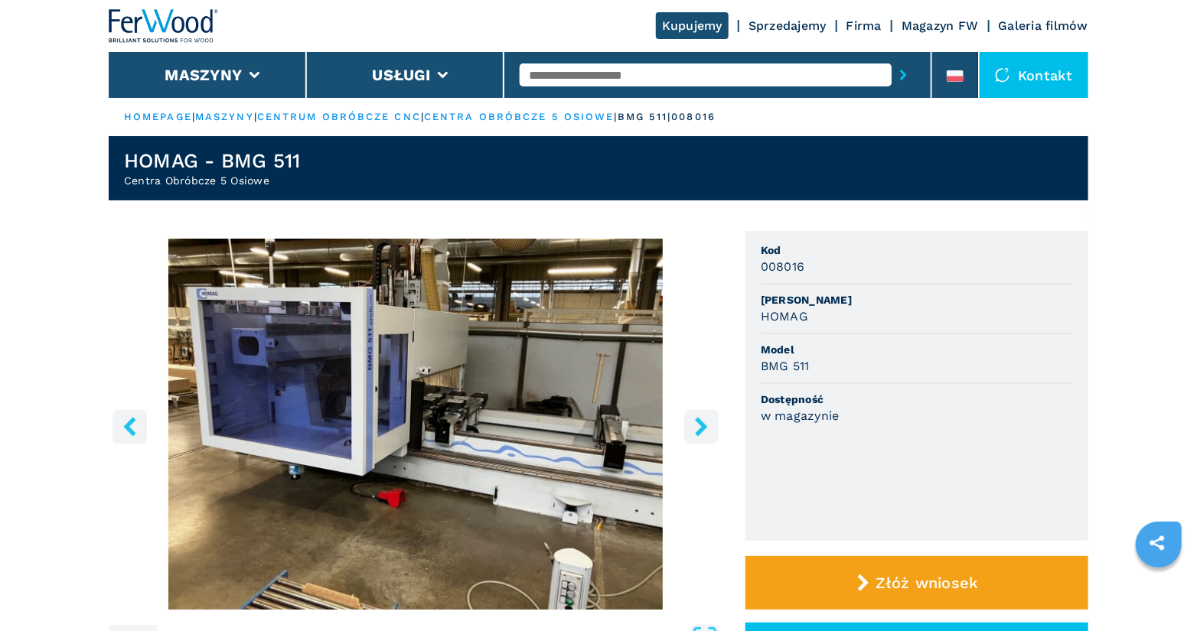
click at [695, 430] on icon "right-button" at bounding box center [701, 426] width 19 height 19
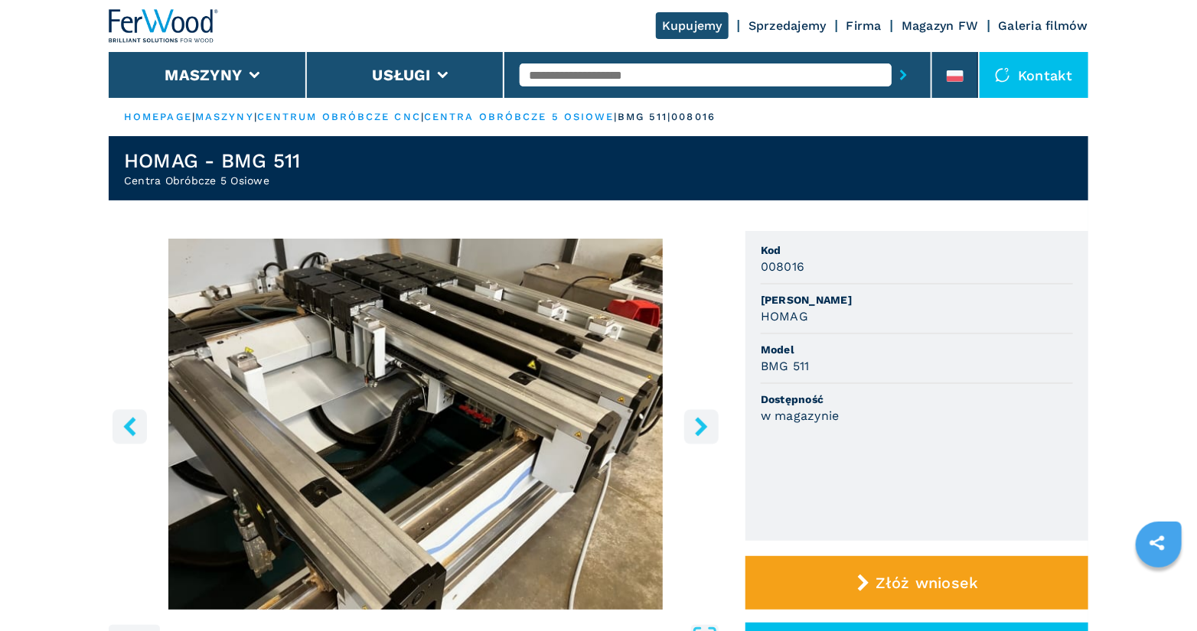
click at [695, 430] on icon "right-button" at bounding box center [701, 426] width 19 height 19
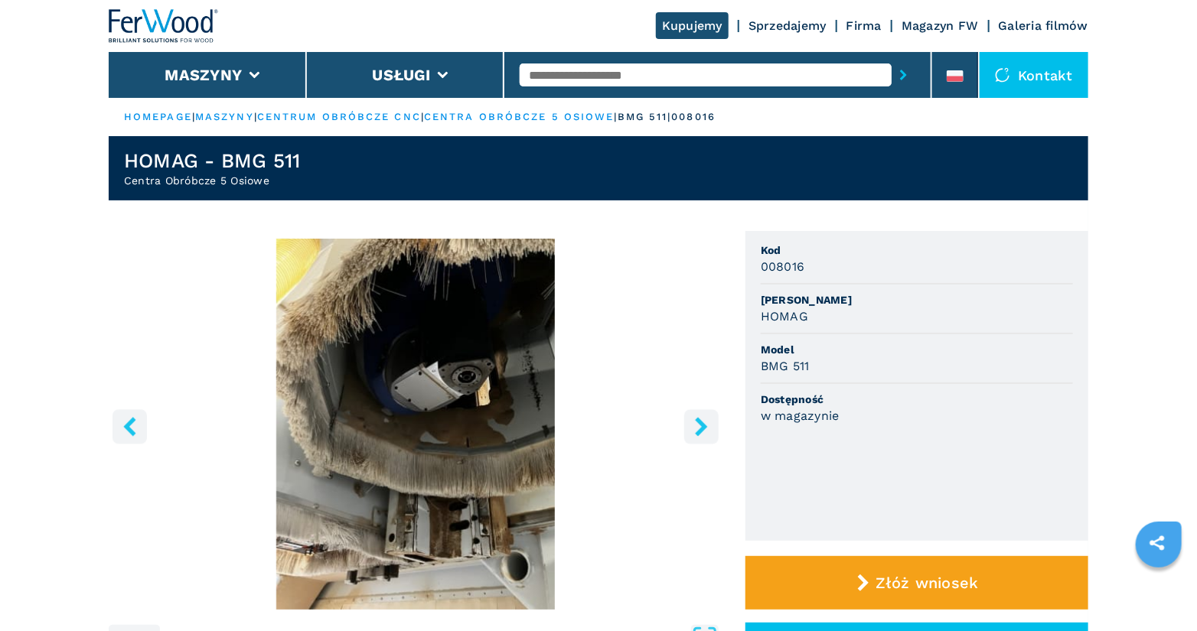
click at [695, 430] on icon "right-button" at bounding box center [701, 426] width 19 height 19
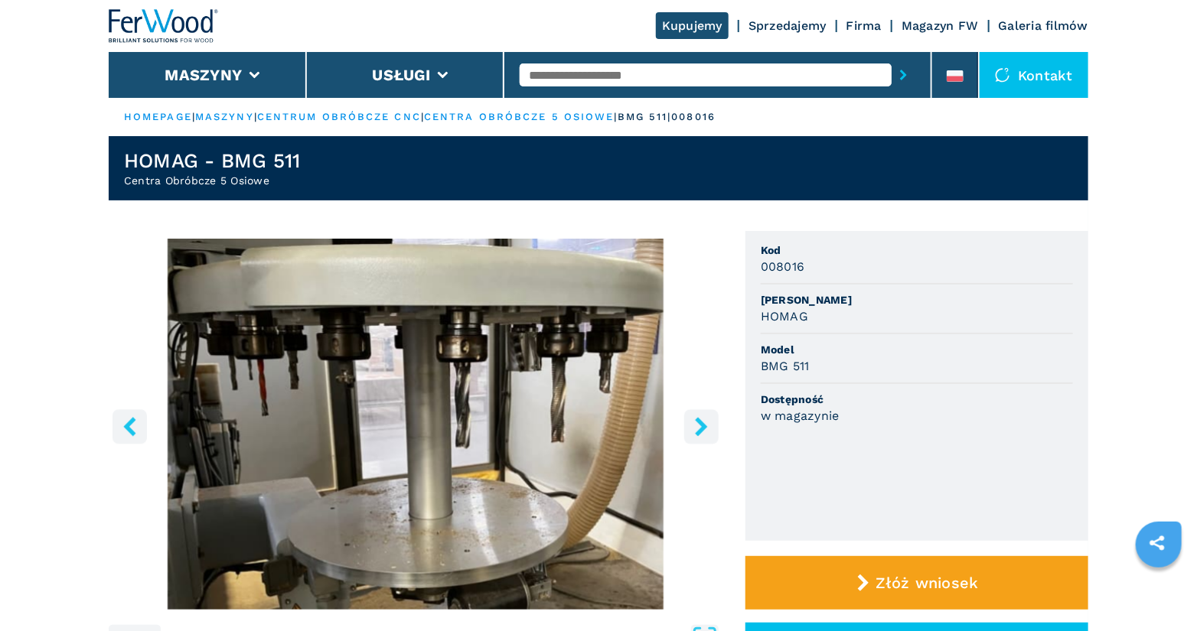
click at [695, 430] on icon "right-button" at bounding box center [701, 426] width 19 height 19
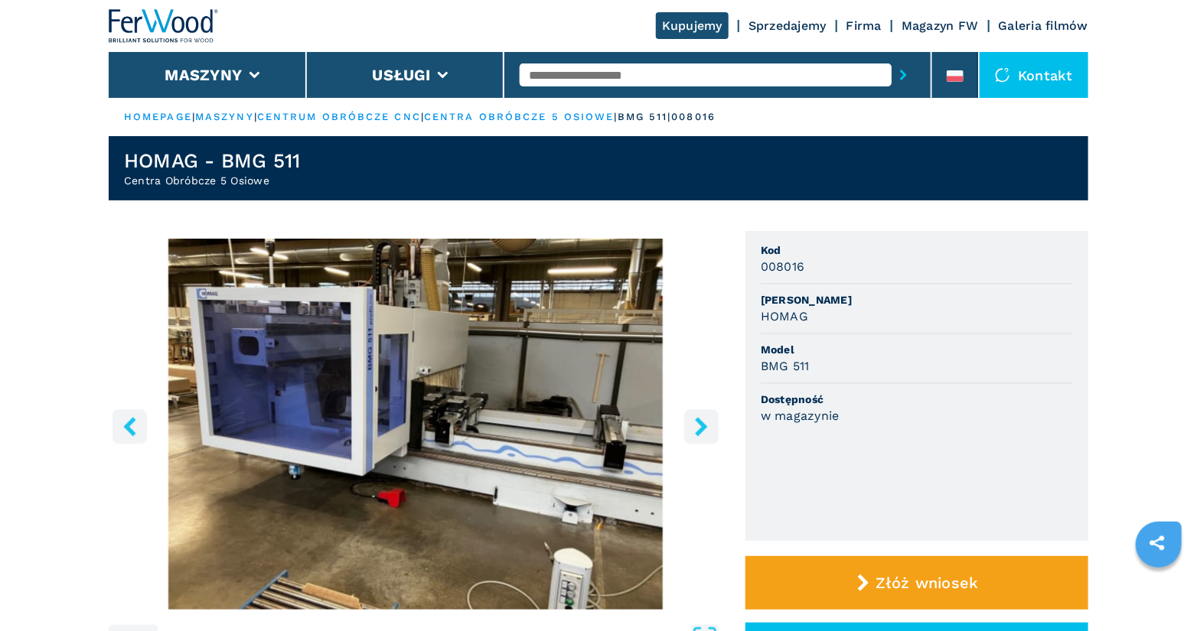
click at [695, 430] on icon "right-button" at bounding box center [701, 426] width 19 height 19
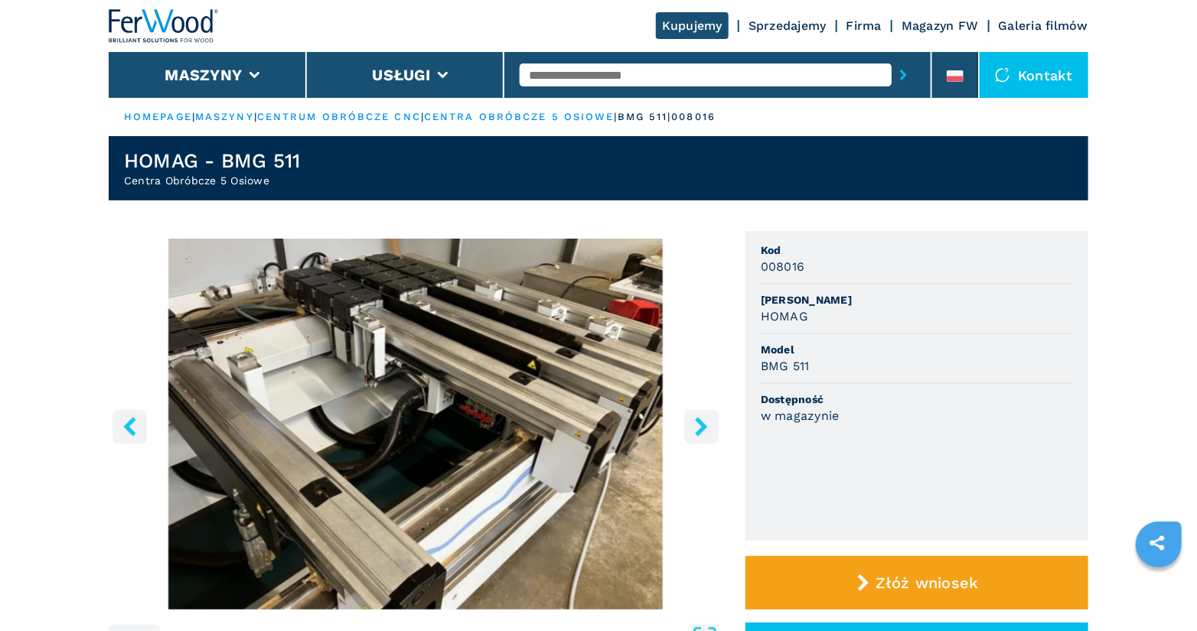
click at [695, 430] on icon "right-button" at bounding box center [701, 426] width 19 height 19
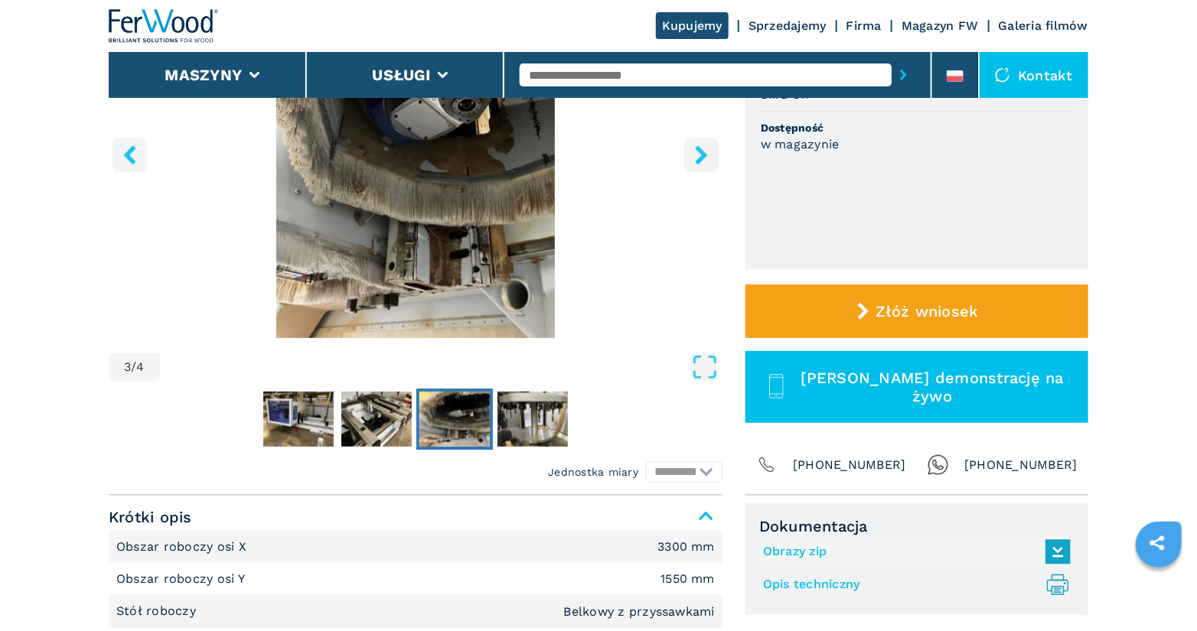
scroll to position [199, 0]
